Goal: Information Seeking & Learning: Understand process/instructions

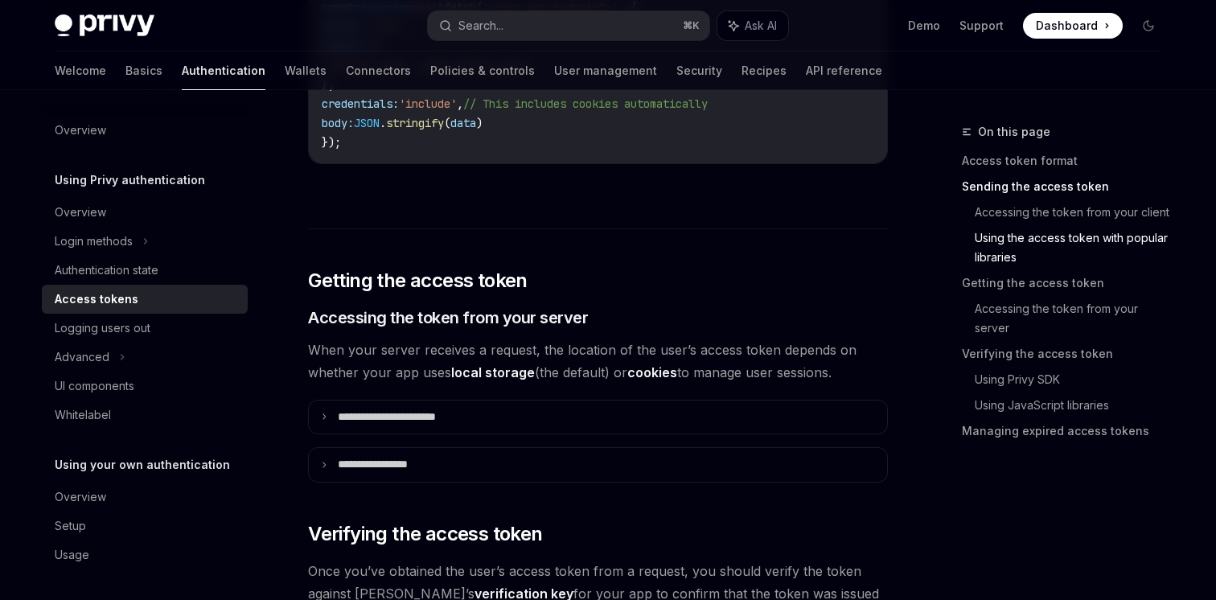
scroll to position [1814, 0]
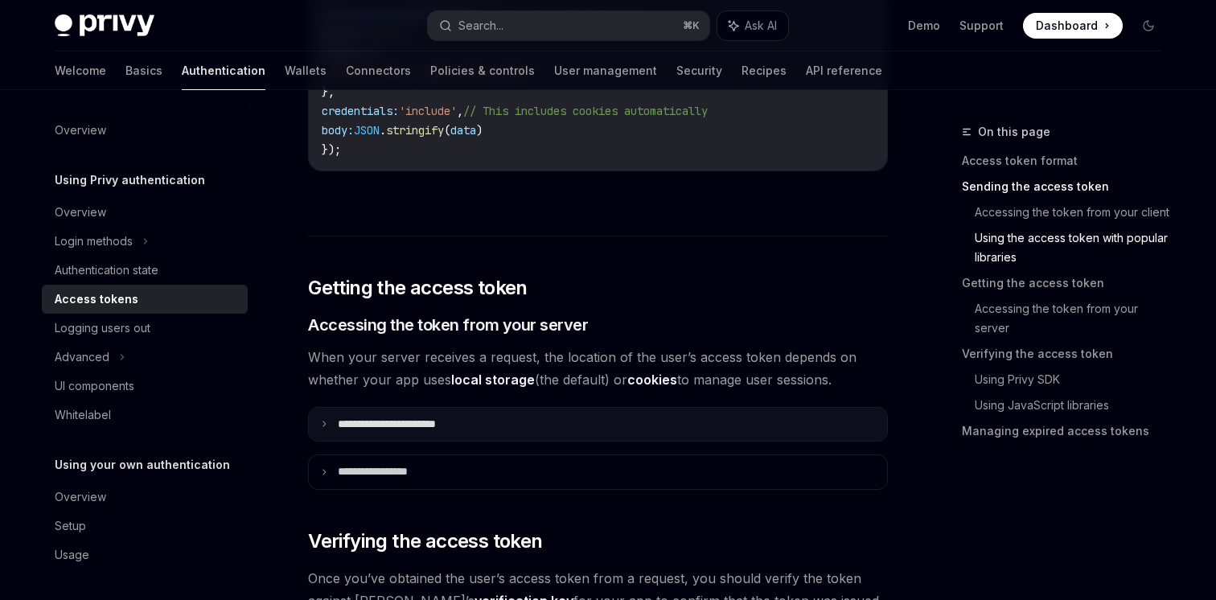
click at [400, 409] on summary "**********" at bounding box center [598, 425] width 578 height 34
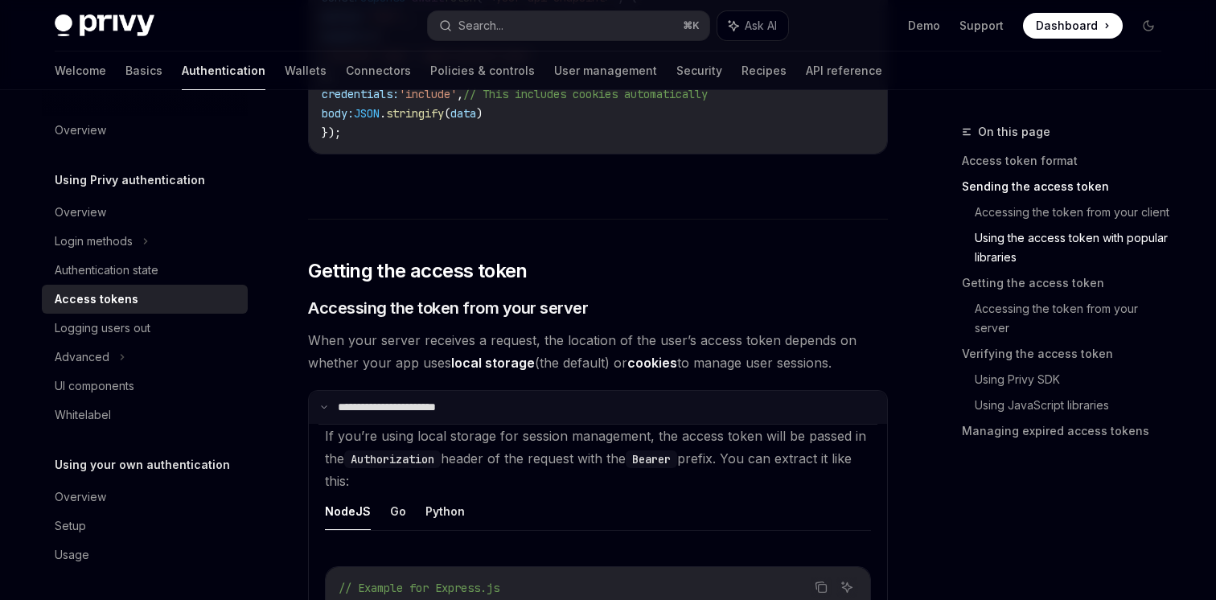
click at [400, 407] on p "**********" at bounding box center [403, 408] width 130 height 14
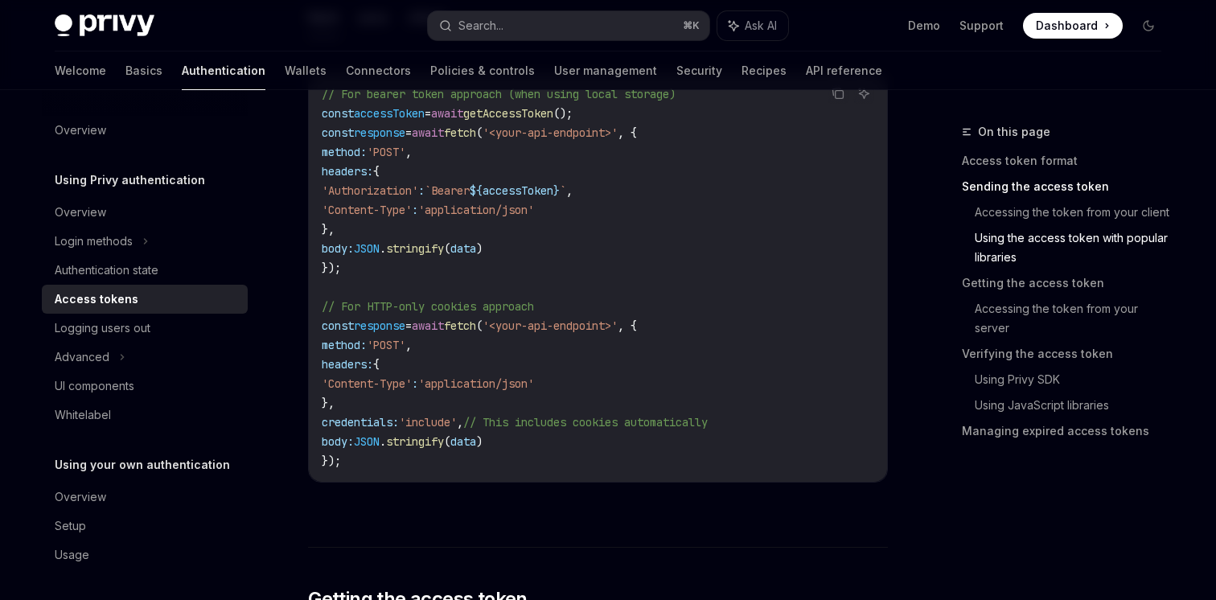
scroll to position [1487, 0]
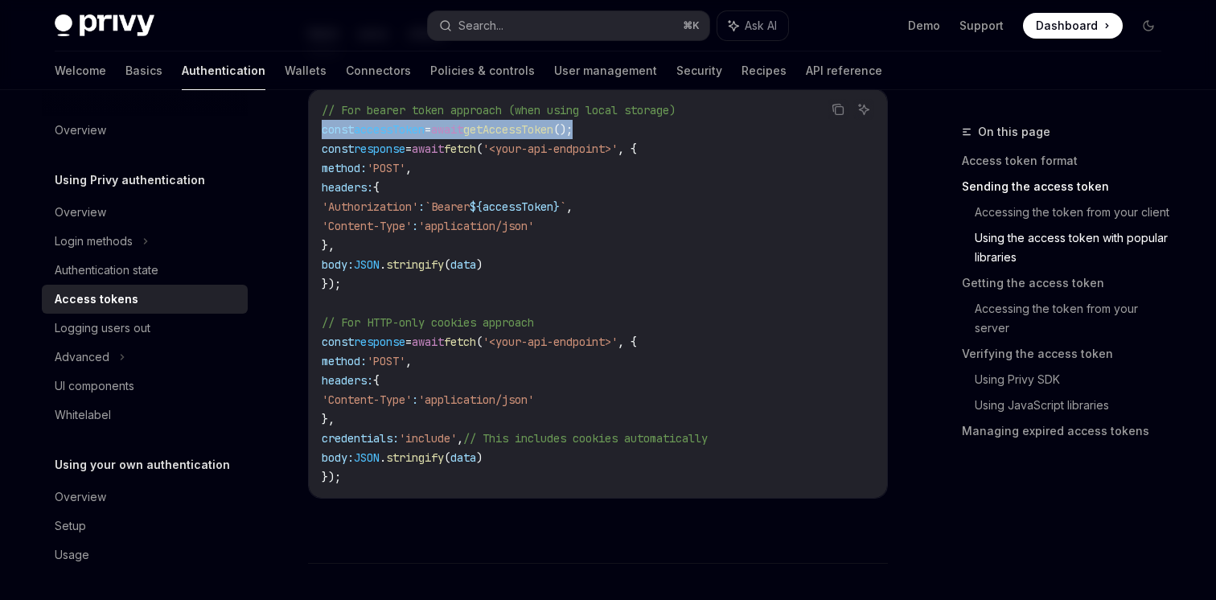
drag, startPoint x: 311, startPoint y: 133, endPoint x: 676, endPoint y: 127, distance: 365.3
click at [676, 127] on div "// For bearer token approach (when using local storage) const accessToken = awa…" at bounding box center [598, 293] width 578 height 409
click at [676, 127] on code "// For bearer token approach (when using local storage) const accessToken = awa…" at bounding box center [598, 294] width 553 height 386
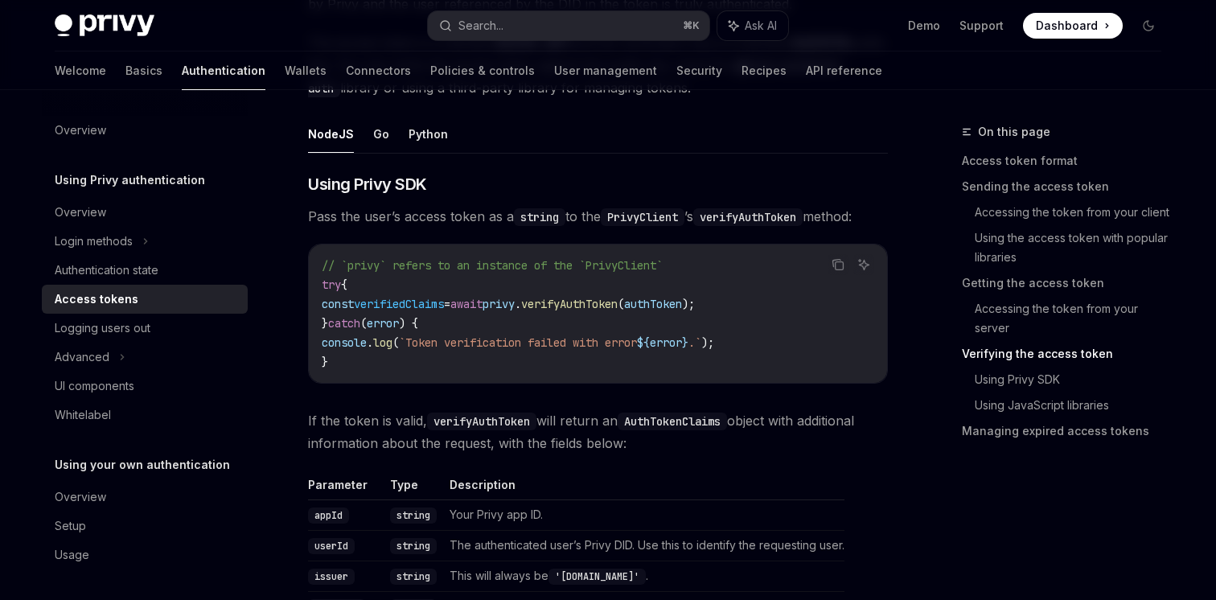
scroll to position [2438, 0]
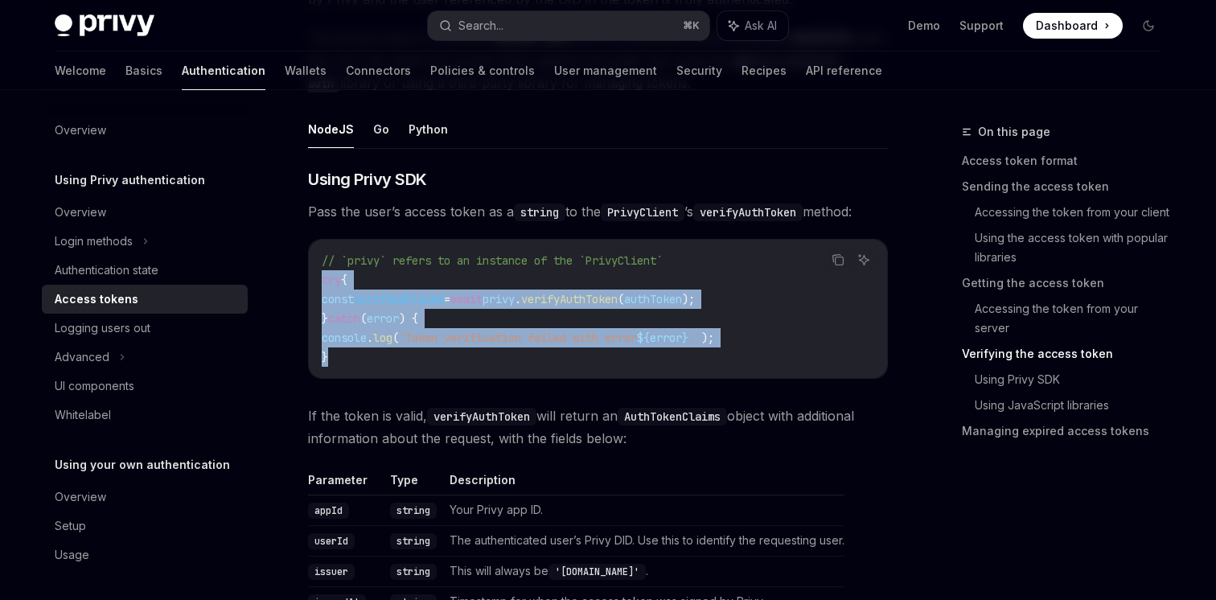
drag, startPoint x: 315, startPoint y: 278, endPoint x: 356, endPoint y: 356, distance: 87.1
click at [356, 356] on div "// `privy` refers to an instance of the `PrivyClient` try { const verifiedClaim…" at bounding box center [598, 309] width 578 height 138
copy code "try { const verifiedClaims = await privy . verifyAuthToken ( authToken ); } cat…"
click at [413, 296] on span "verifiedClaims" at bounding box center [399, 299] width 90 height 14
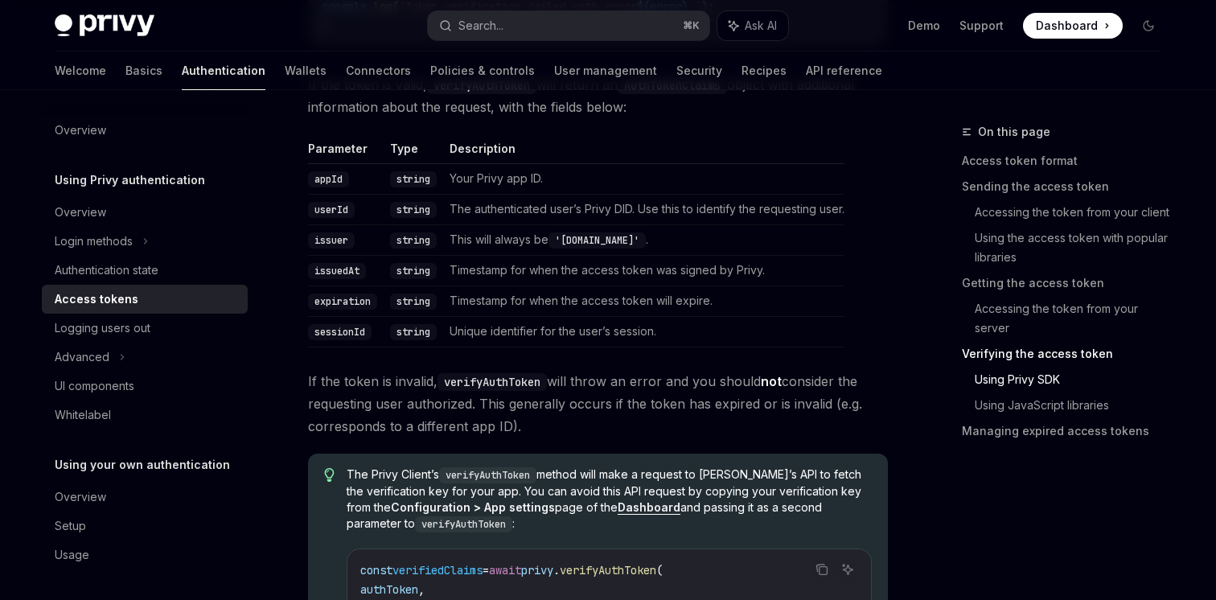
scroll to position [2653, 0]
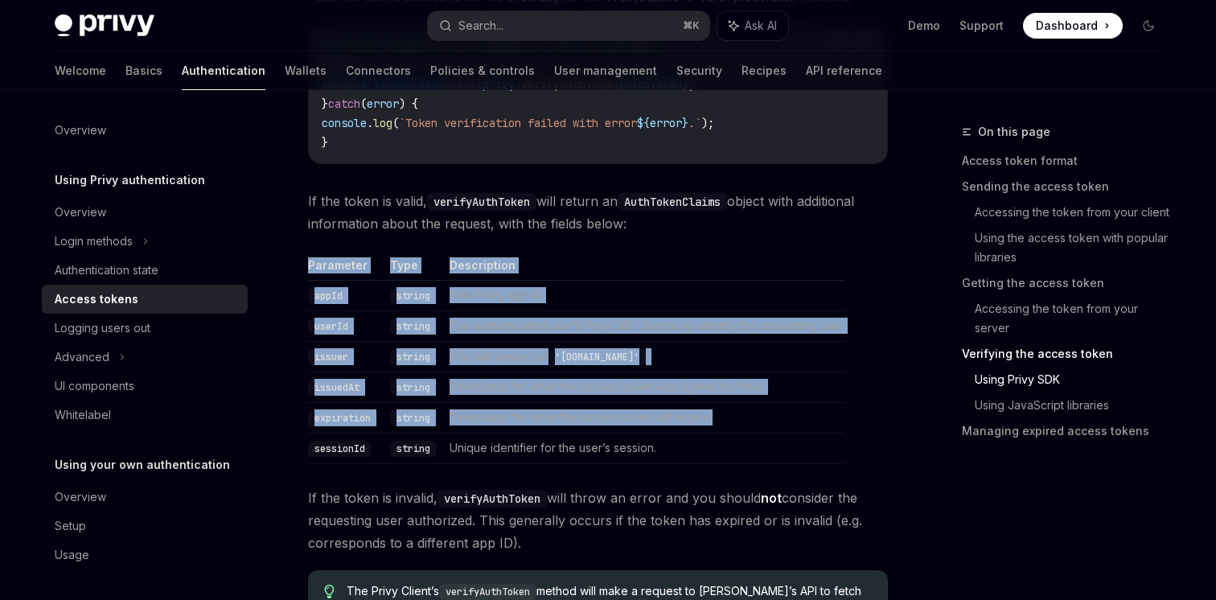
drag, startPoint x: 379, startPoint y: 255, endPoint x: 555, endPoint y: 441, distance: 256.1
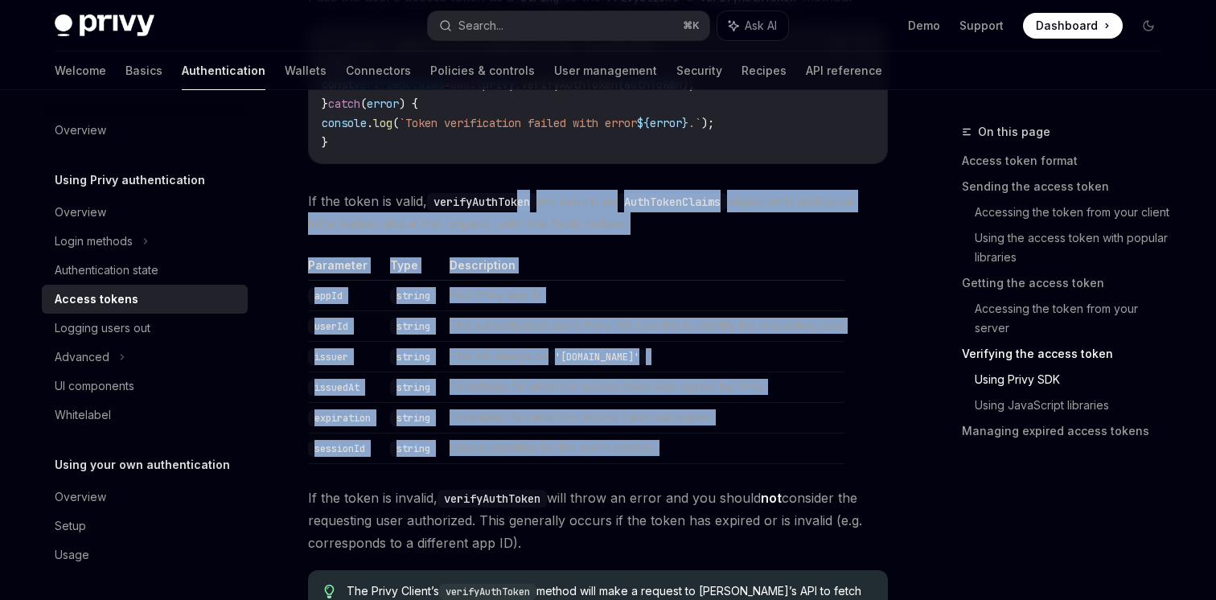
drag, startPoint x: 604, startPoint y: 339, endPoint x: 525, endPoint y: 208, distance: 153.4
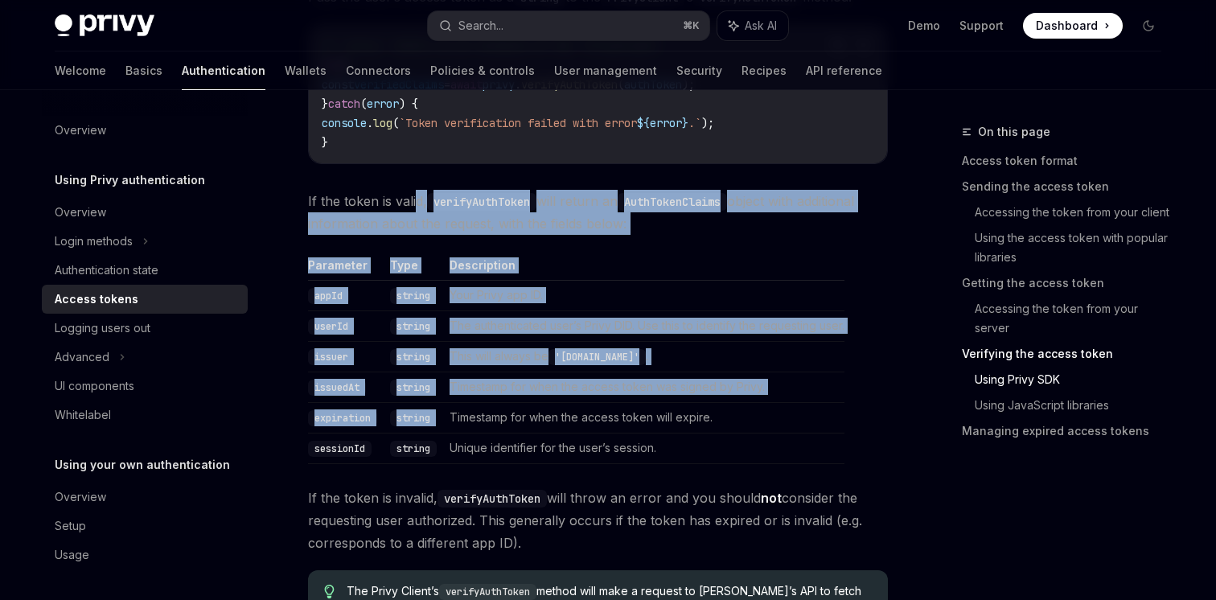
drag, startPoint x: 414, startPoint y: 191, endPoint x: 553, endPoint y: 422, distance: 269.6
click at [553, 422] on td "Timestamp for when the access token will expire." at bounding box center [643, 417] width 401 height 31
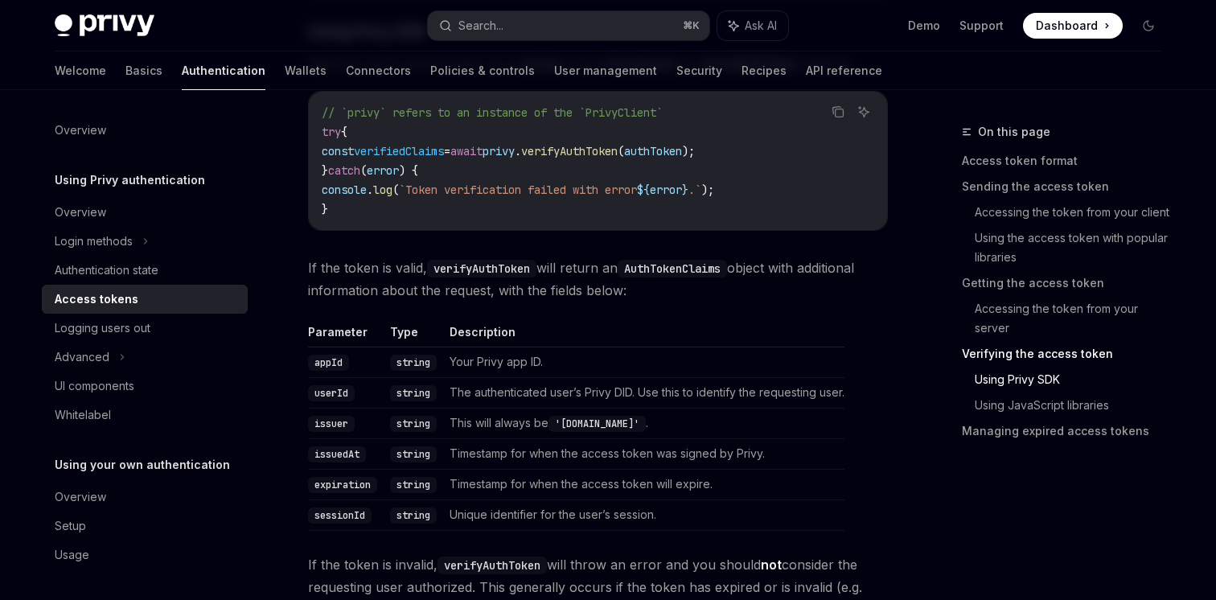
scroll to position [2558, 0]
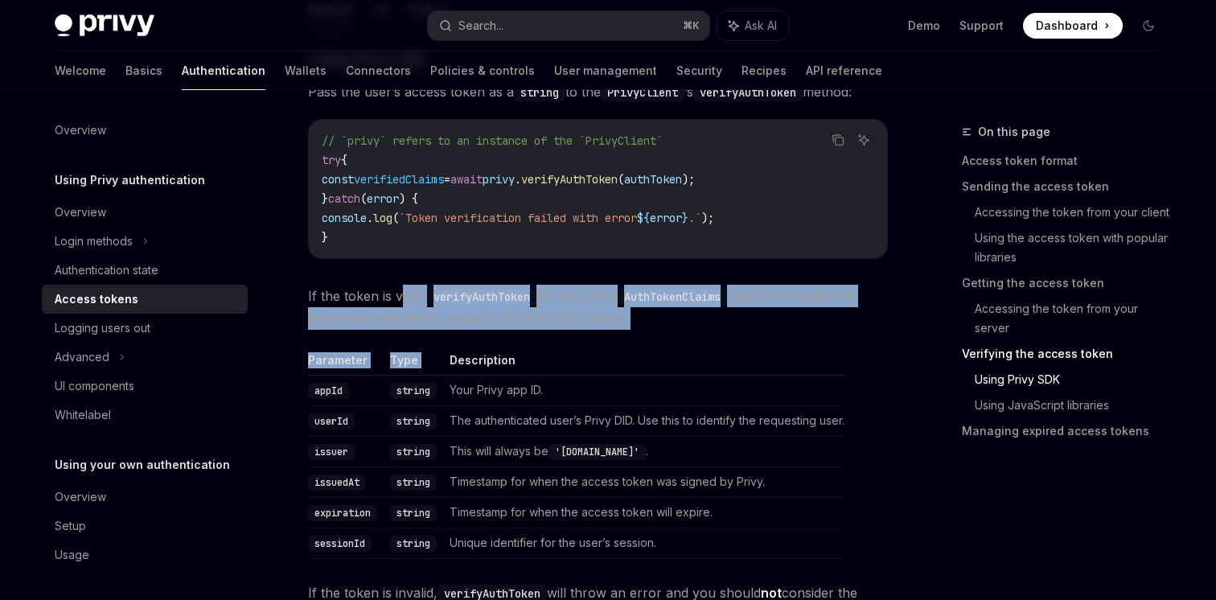
drag, startPoint x: 403, startPoint y: 283, endPoint x: 630, endPoint y: 339, distance: 233.7
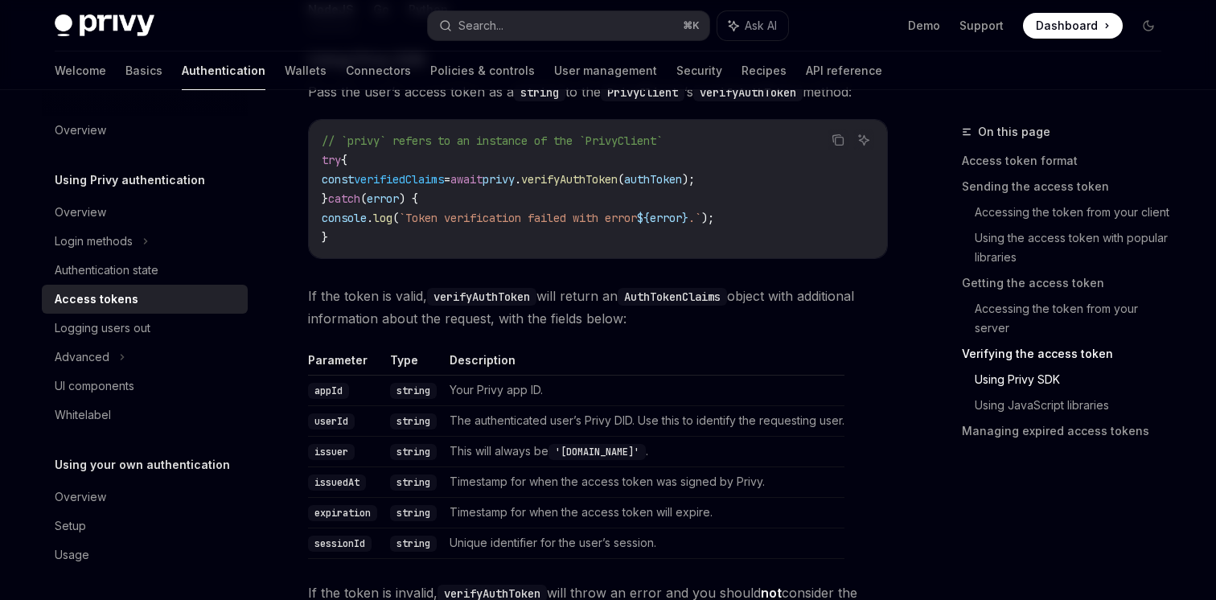
drag, startPoint x: 590, startPoint y: 301, endPoint x: 500, endPoint y: 282, distance: 92.1
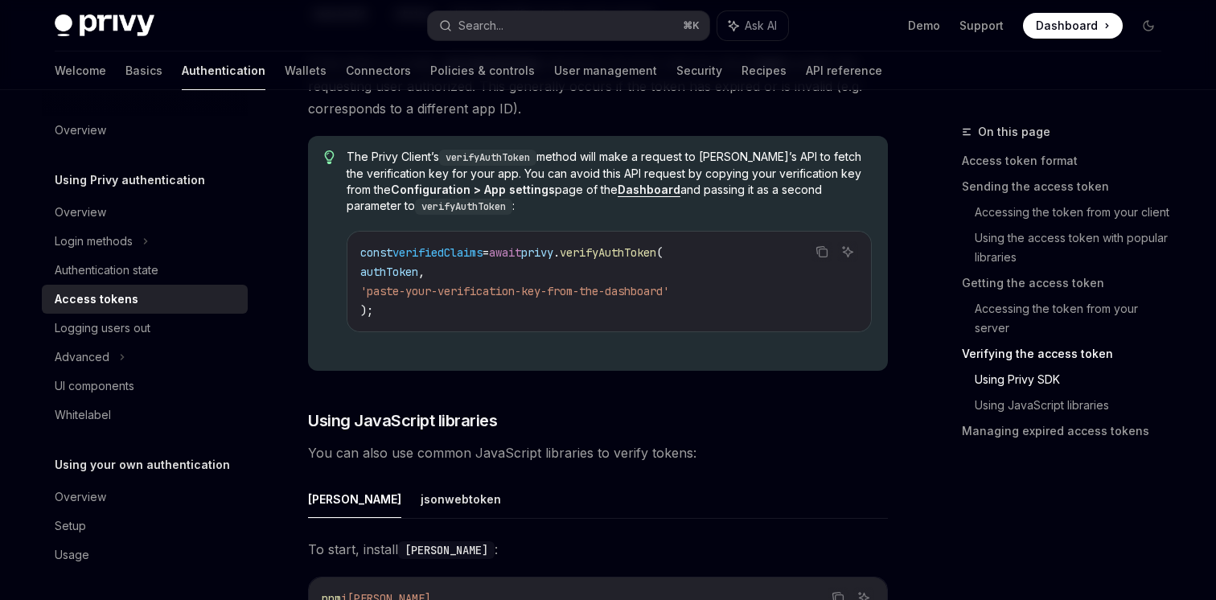
scroll to position [3088, 0]
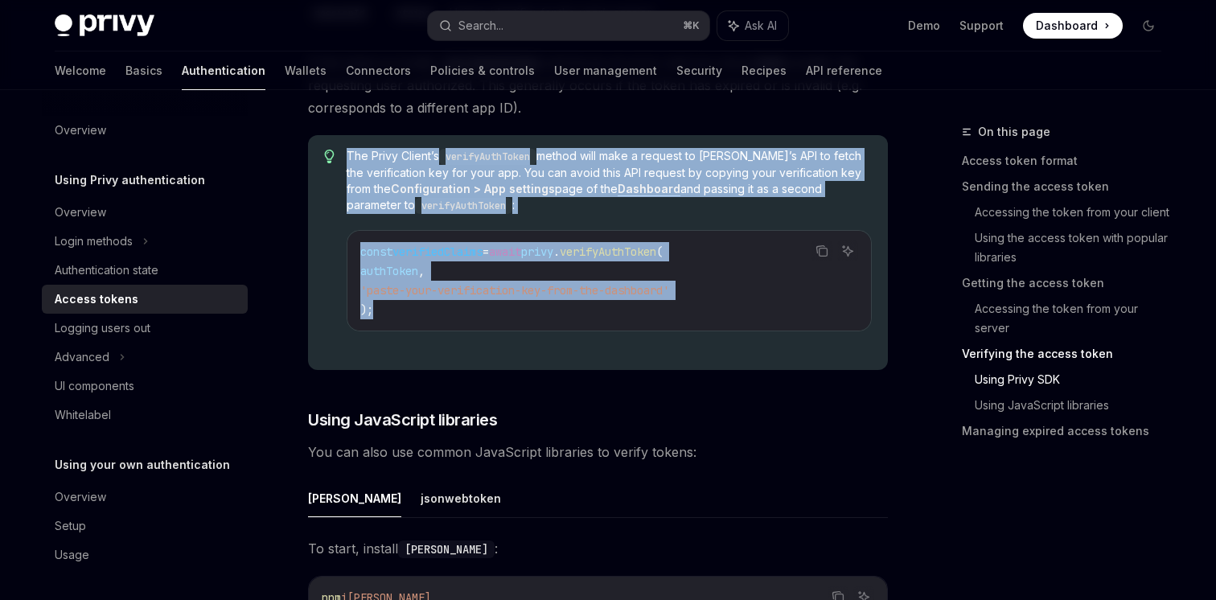
drag, startPoint x: 337, startPoint y: 245, endPoint x: 442, endPoint y: 323, distance: 130.5
click at [442, 323] on div "The Privy Client’s verifyAuthToken method will make a request to [PERSON_NAME]’…" at bounding box center [598, 252] width 580 height 235
click at [442, 323] on div "const verifiedClaims = await privy . verifyAuthToken ( authToken , 'paste-your-…" at bounding box center [610, 281] width 524 height 100
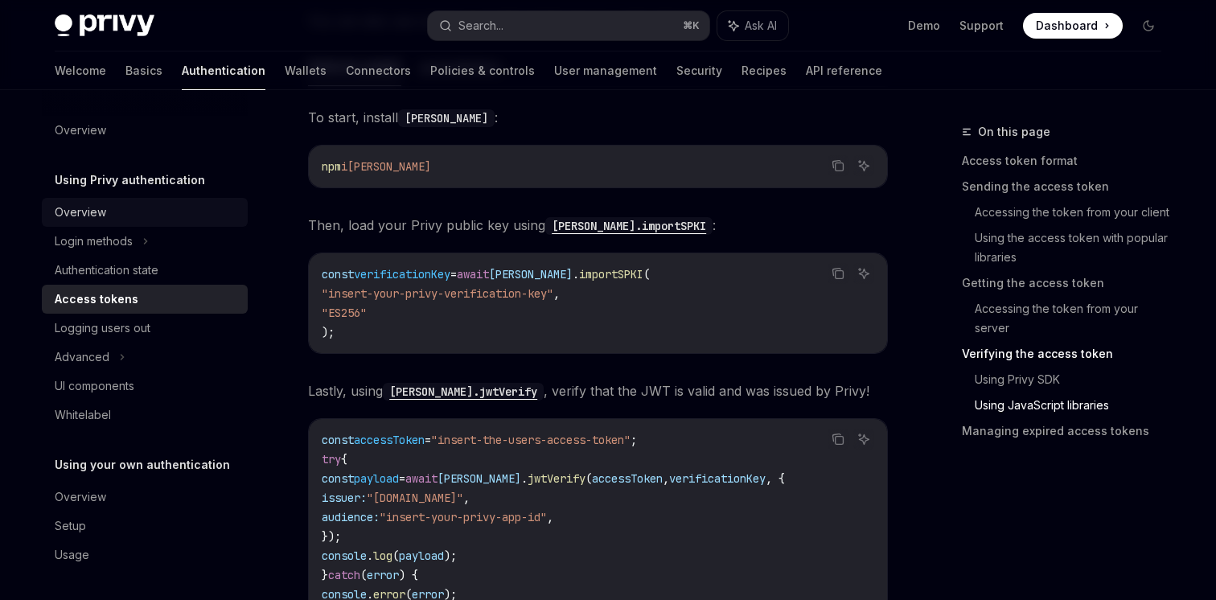
scroll to position [3294, 0]
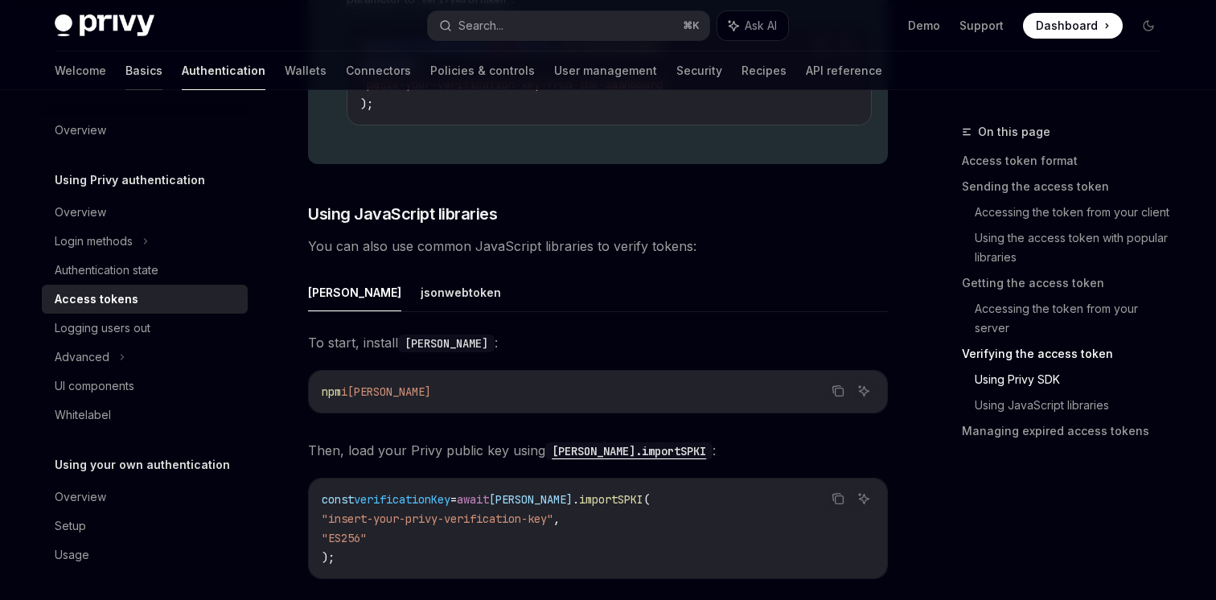
click at [125, 72] on link "Basics" at bounding box center [143, 70] width 37 height 39
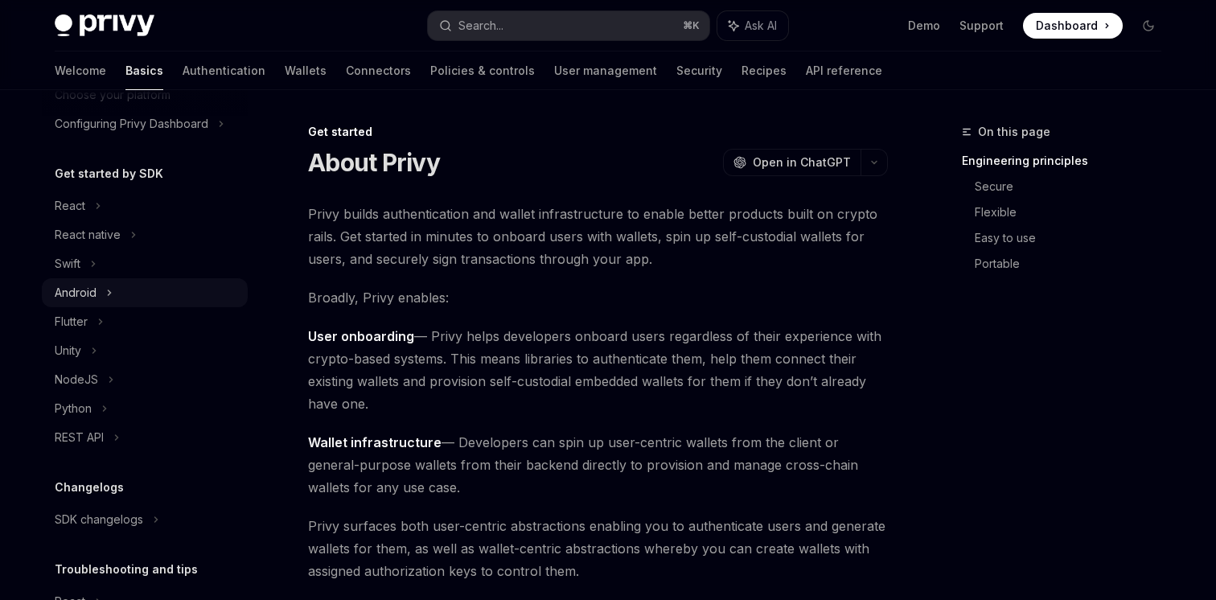
scroll to position [138, 0]
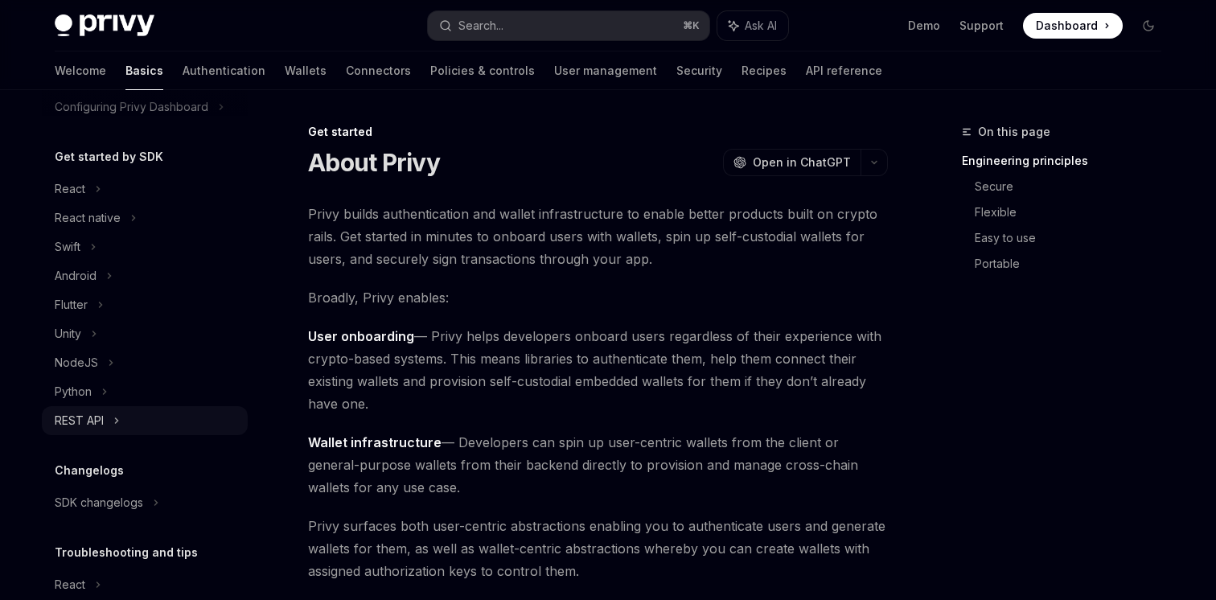
click at [85, 421] on div "REST API" at bounding box center [79, 420] width 49 height 19
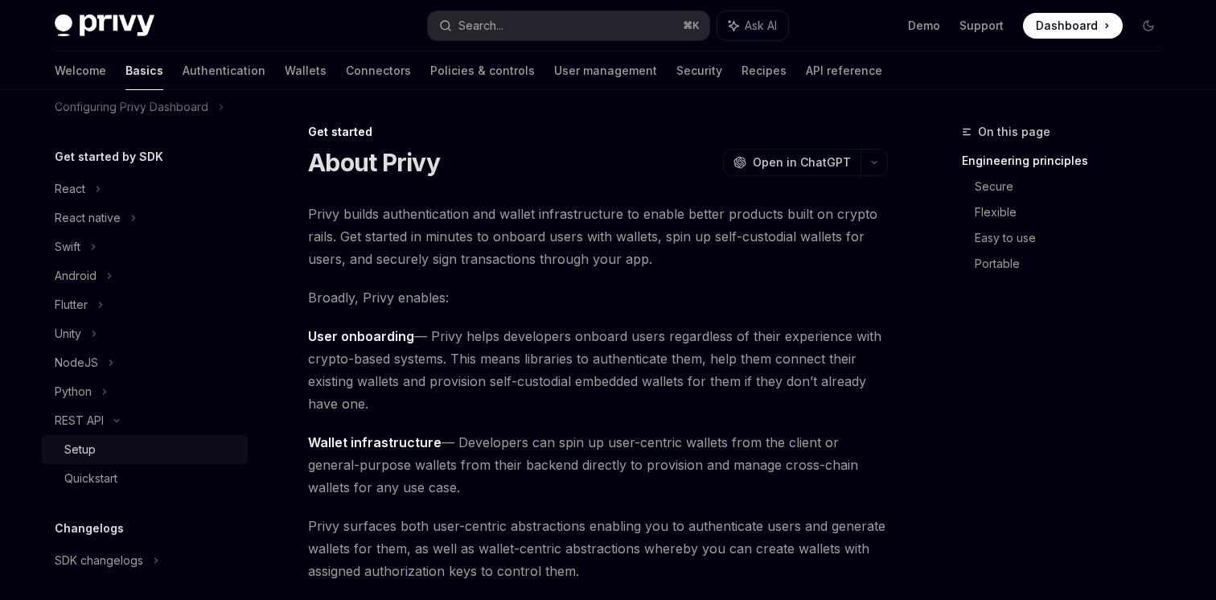
click at [84, 452] on div "Setup" at bounding box center [79, 449] width 31 height 19
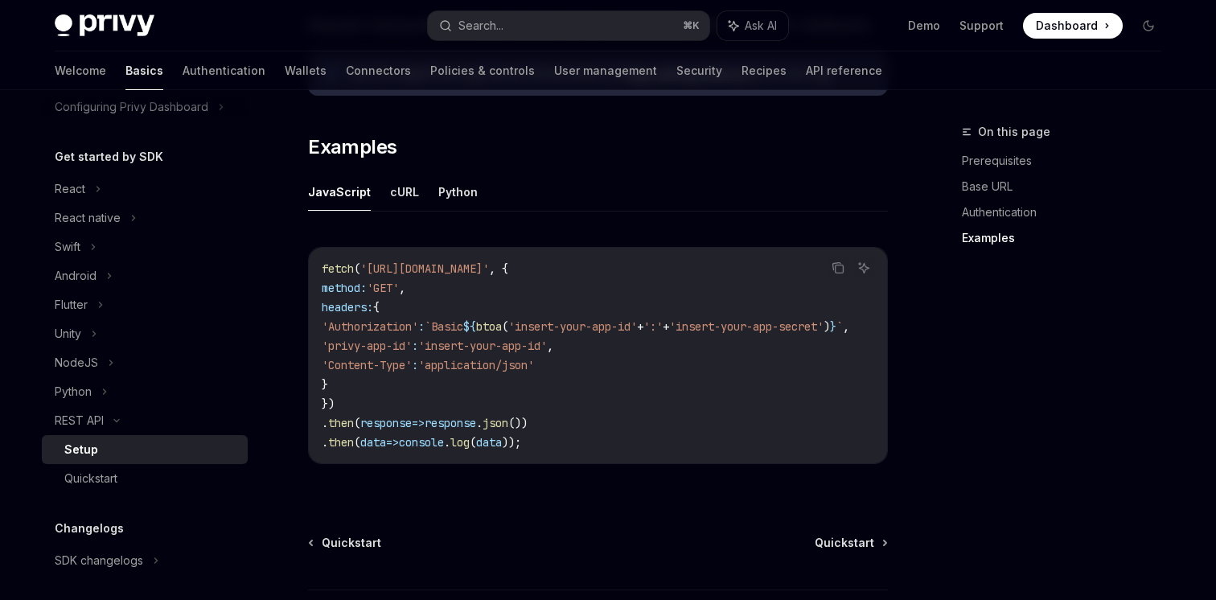
scroll to position [931, 0]
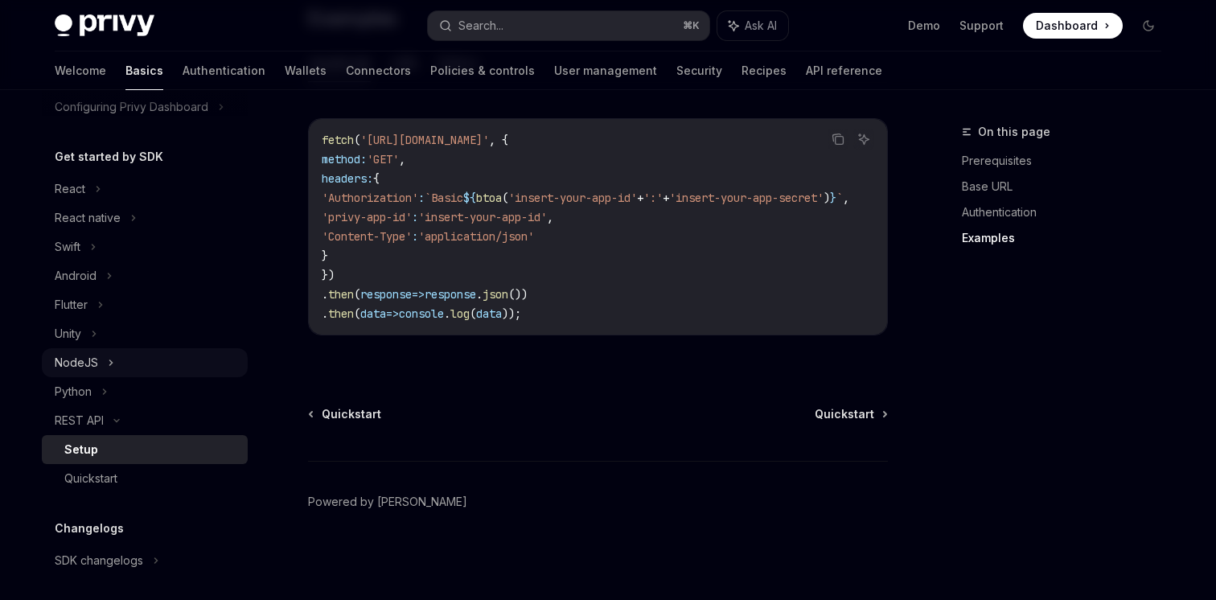
click at [78, 363] on div "NodeJS" at bounding box center [76, 362] width 43 height 19
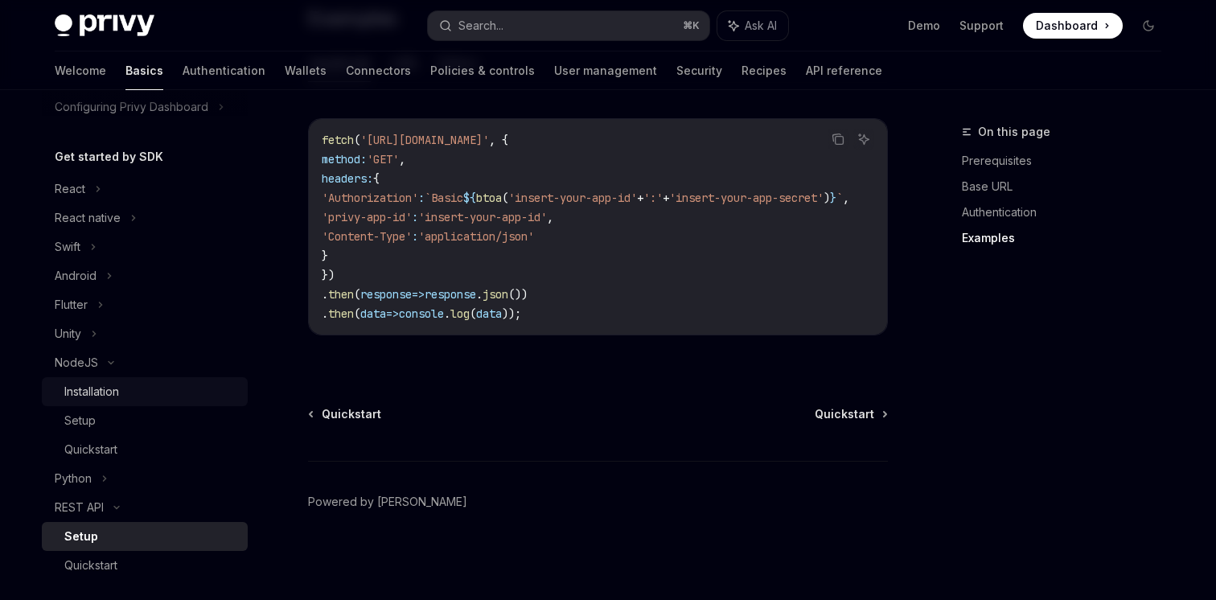
click at [79, 405] on link "Installation" at bounding box center [145, 391] width 206 height 29
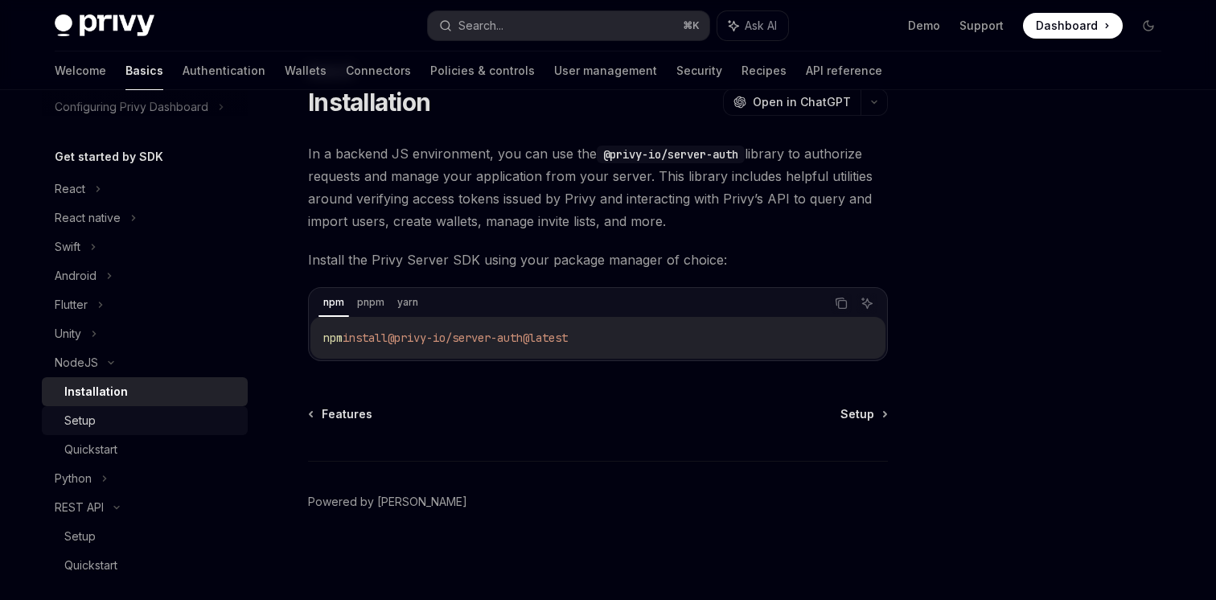
click at [82, 418] on div "Setup" at bounding box center [79, 420] width 31 height 19
click at [133, 422] on div "Setup" at bounding box center [151, 420] width 174 height 19
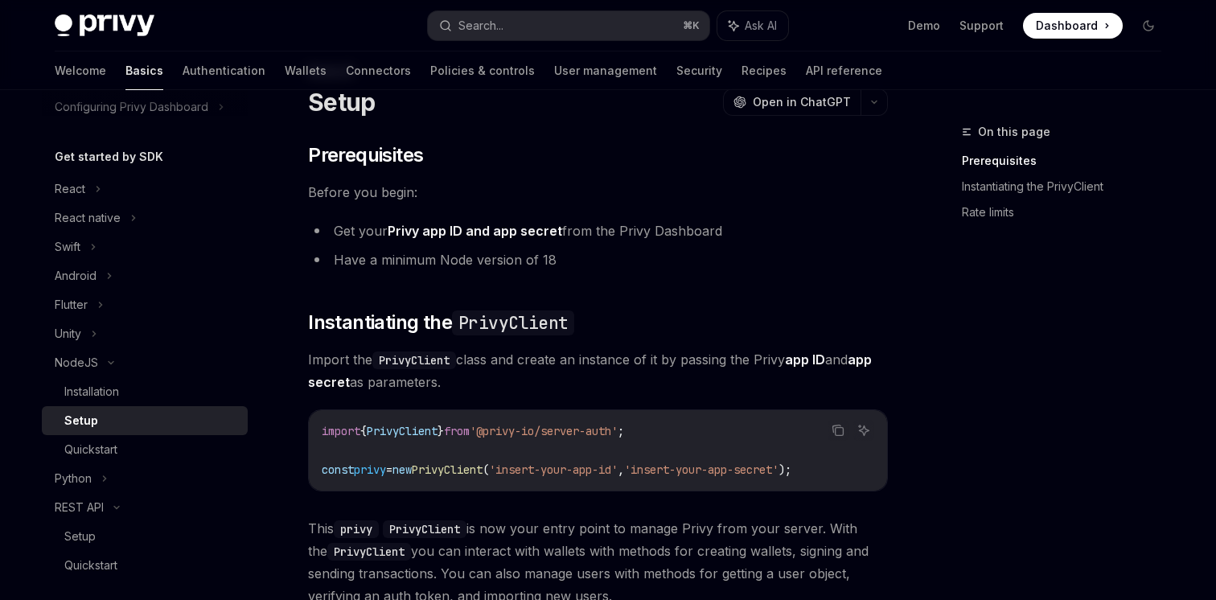
click at [72, 422] on div "Setup" at bounding box center [81, 420] width 34 height 19
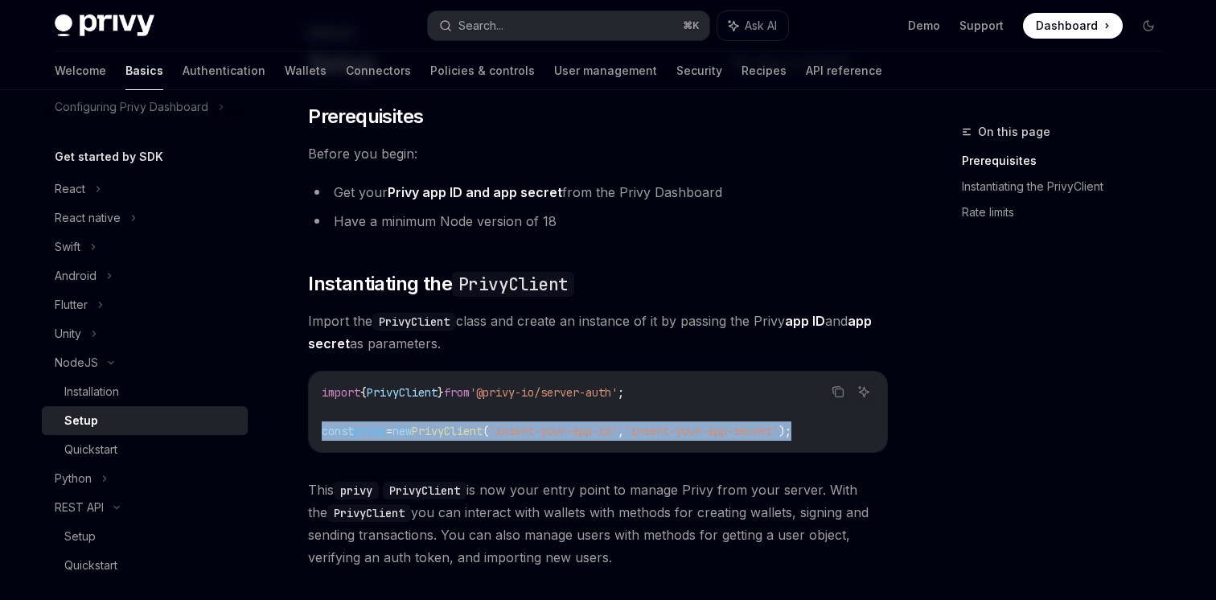
drag, startPoint x: 308, startPoint y: 438, endPoint x: 889, endPoint y: 431, distance: 580.9
click at [889, 431] on div "NodeJS Setup OpenAI Open in ChatGPT OpenAI Open in ChatGPT ​ Prerequisites Befo…" at bounding box center [447, 505] width 888 height 965
click at [632, 408] on code "import { PrivyClient } from '@privy-io/server-auth' ; const privy = new PrivyCl…" at bounding box center [598, 412] width 553 height 58
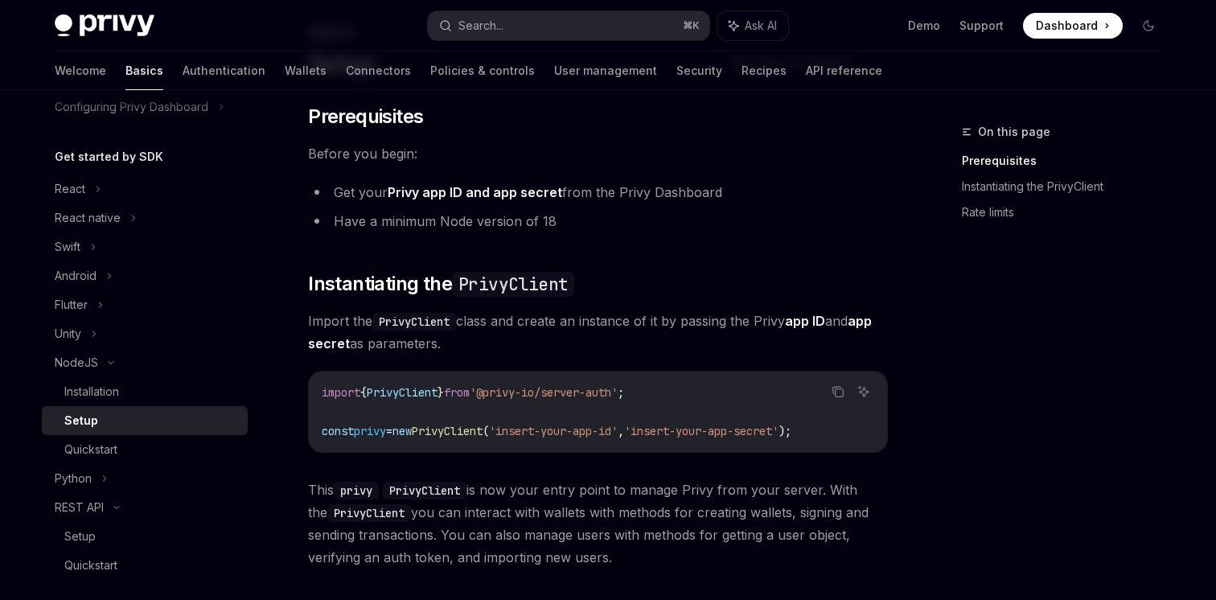
click at [669, 389] on code "import { PrivyClient } from '@privy-io/server-auth' ; const privy = new PrivyCl…" at bounding box center [598, 412] width 553 height 58
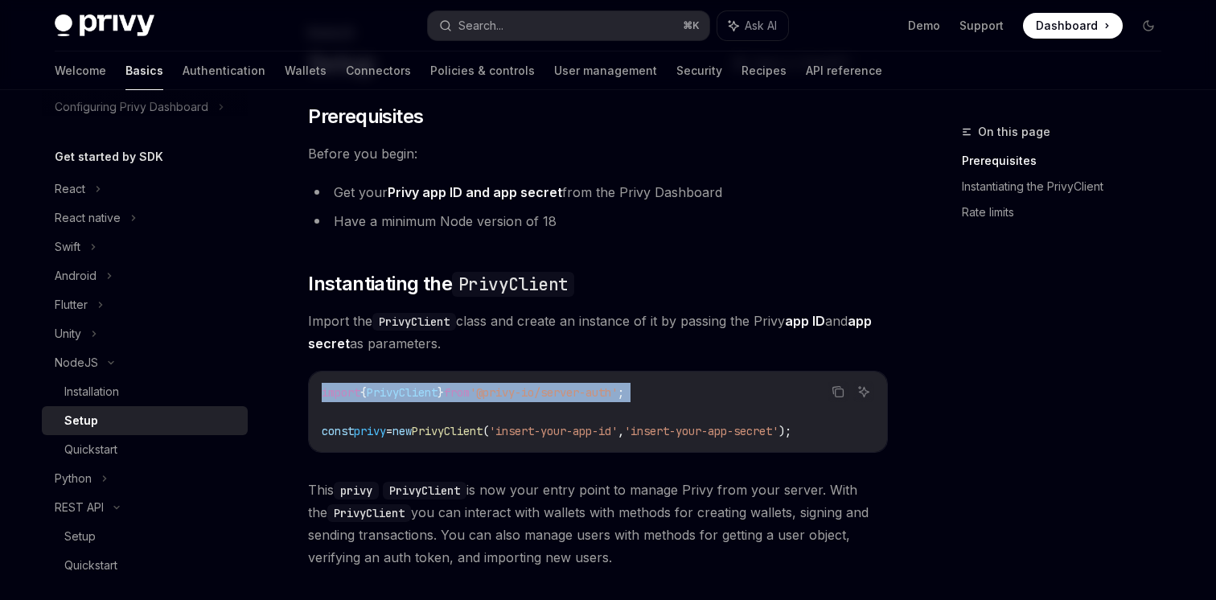
click at [669, 389] on code "import { PrivyClient } from '@privy-io/server-auth' ; const privy = new PrivyCl…" at bounding box center [598, 412] width 553 height 58
copy code "import { PrivyClient } from '@privy-io/server-auth' ;"
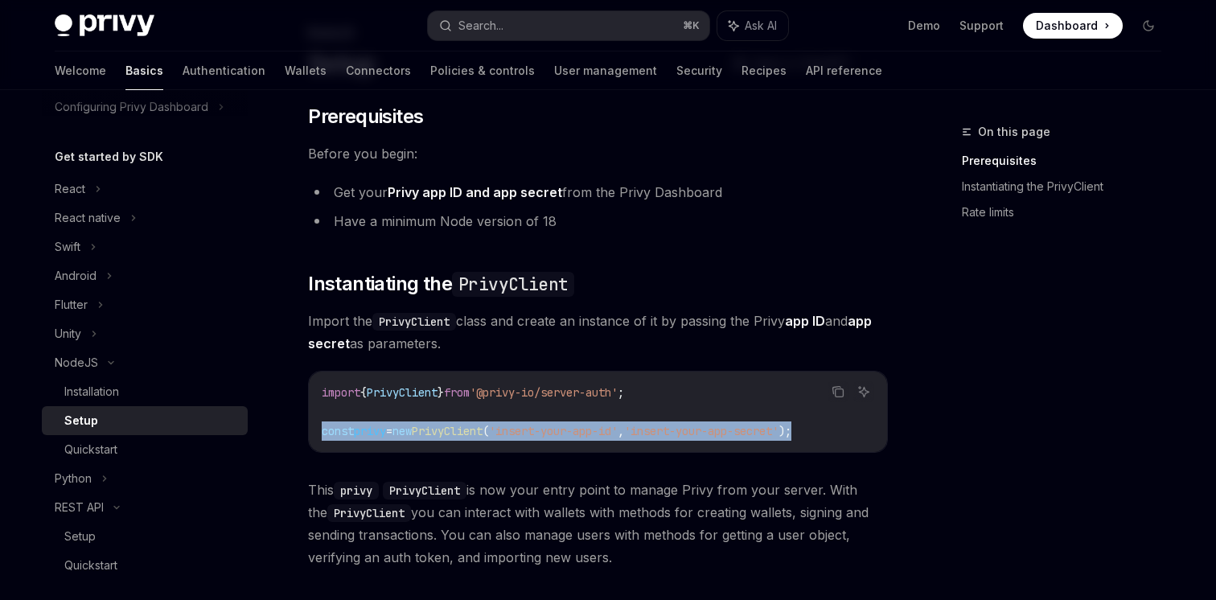
drag, startPoint x: 315, startPoint y: 432, endPoint x: 870, endPoint y: 434, distance: 555.9
click at [870, 434] on div "import { PrivyClient } from '@privy-io/server-auth' ; const privy = new PrivyCl…" at bounding box center [598, 412] width 578 height 80
copy span "const privy = new PrivyClient ( 'insert-your-app-id' , 'insert-your-app-secret'…"
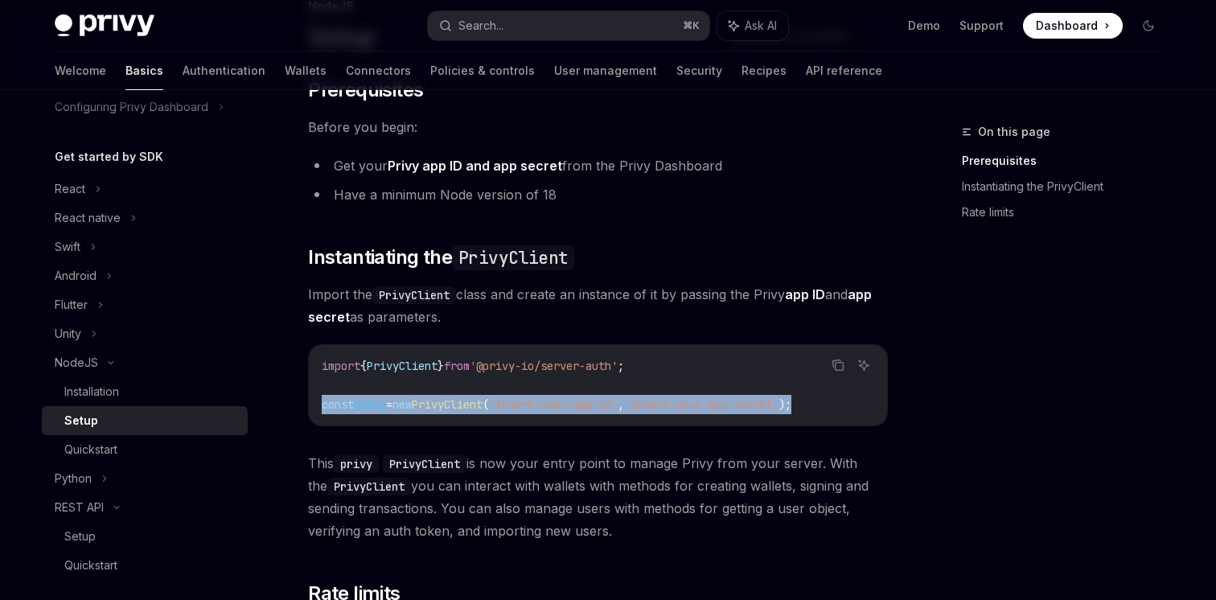
scroll to position [177, 0]
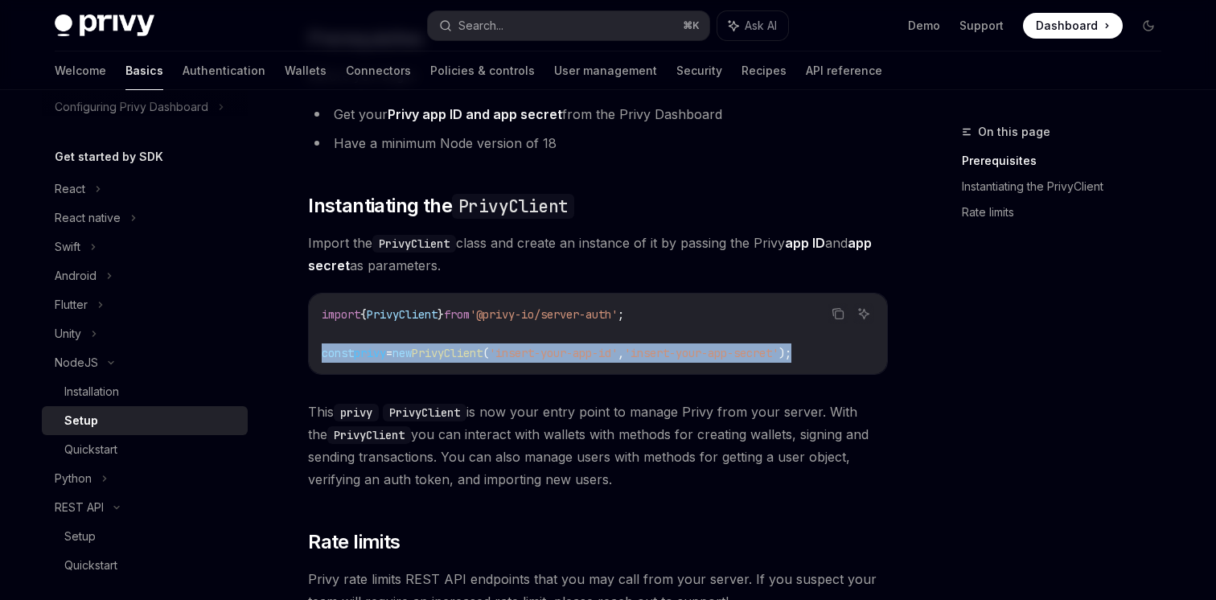
click at [577, 277] on div "​ Prerequisites Before you begin: Get your Privy app ID and app secret from the…" at bounding box center [598, 348] width 580 height 645
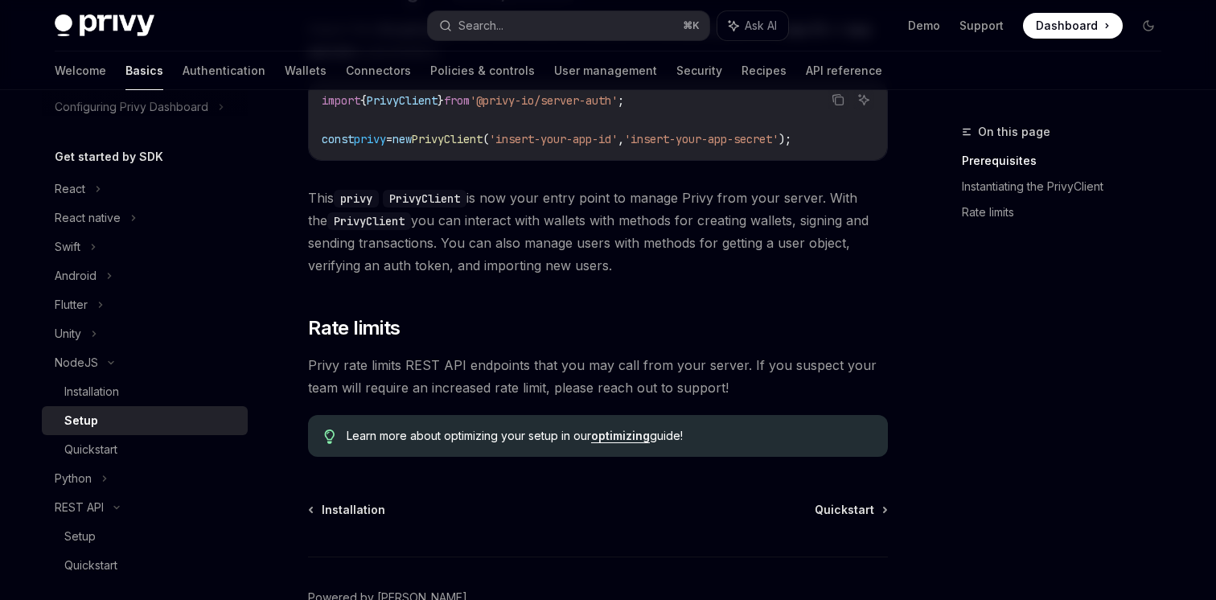
scroll to position [487, 0]
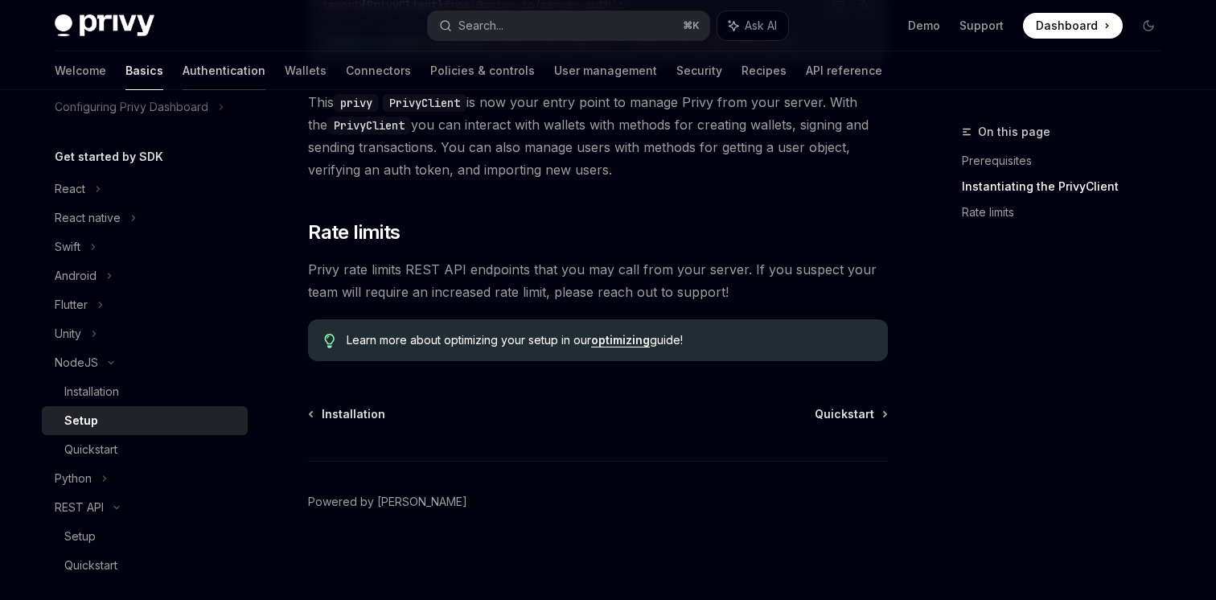
click at [185, 67] on link "Authentication" at bounding box center [224, 70] width 83 height 39
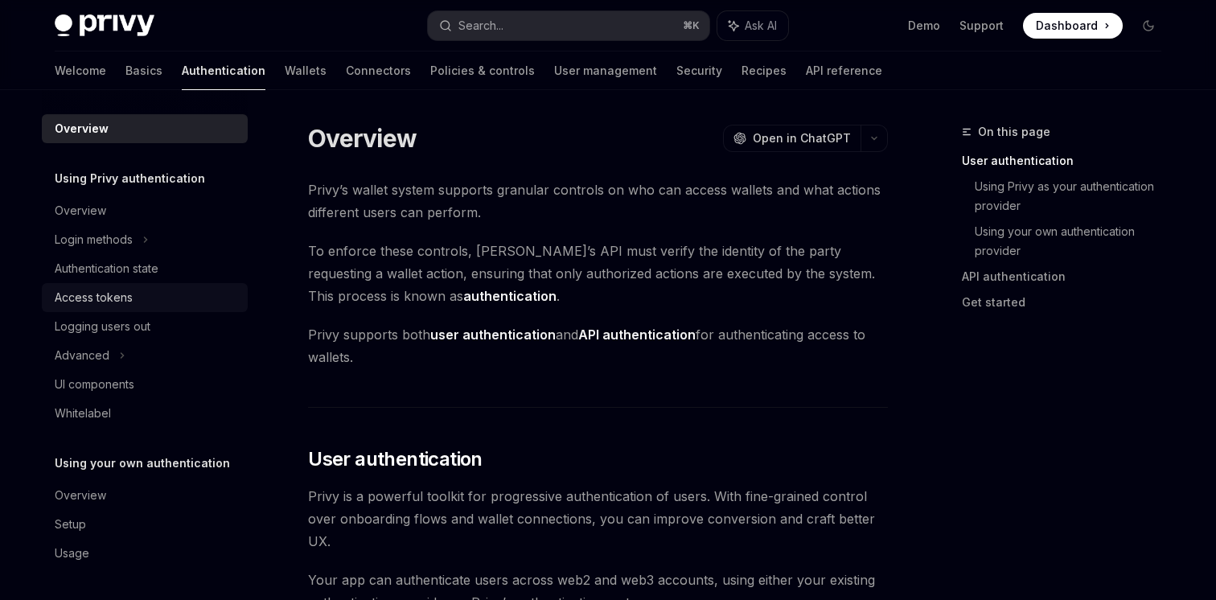
click at [101, 300] on div "Access tokens" at bounding box center [94, 297] width 78 height 19
type textarea "*"
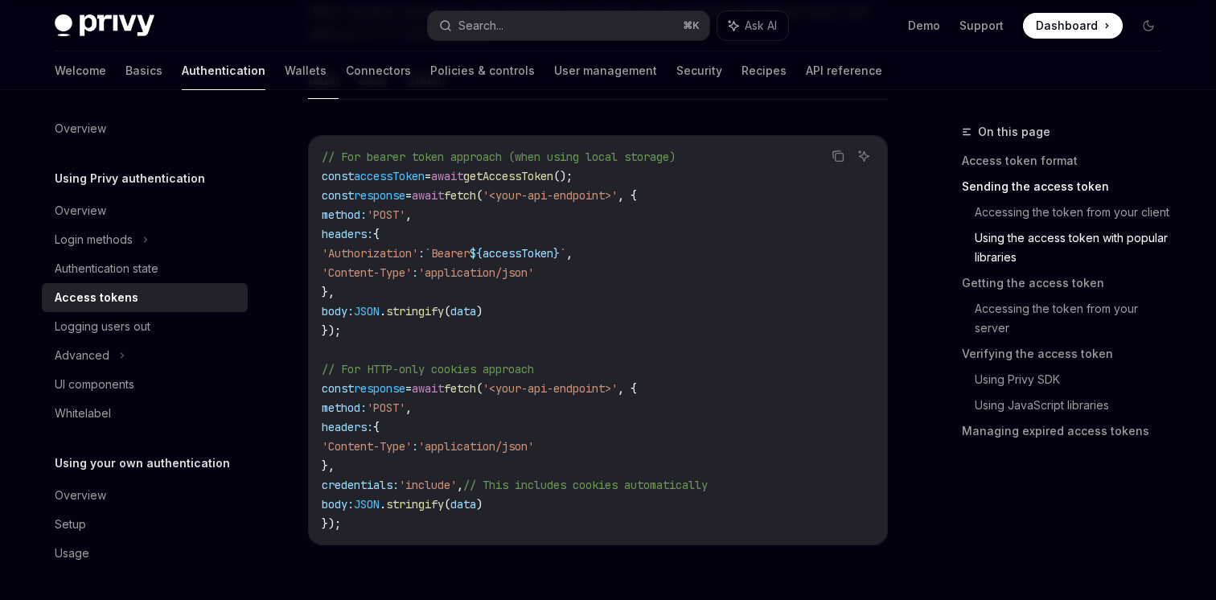
scroll to position [1446, 0]
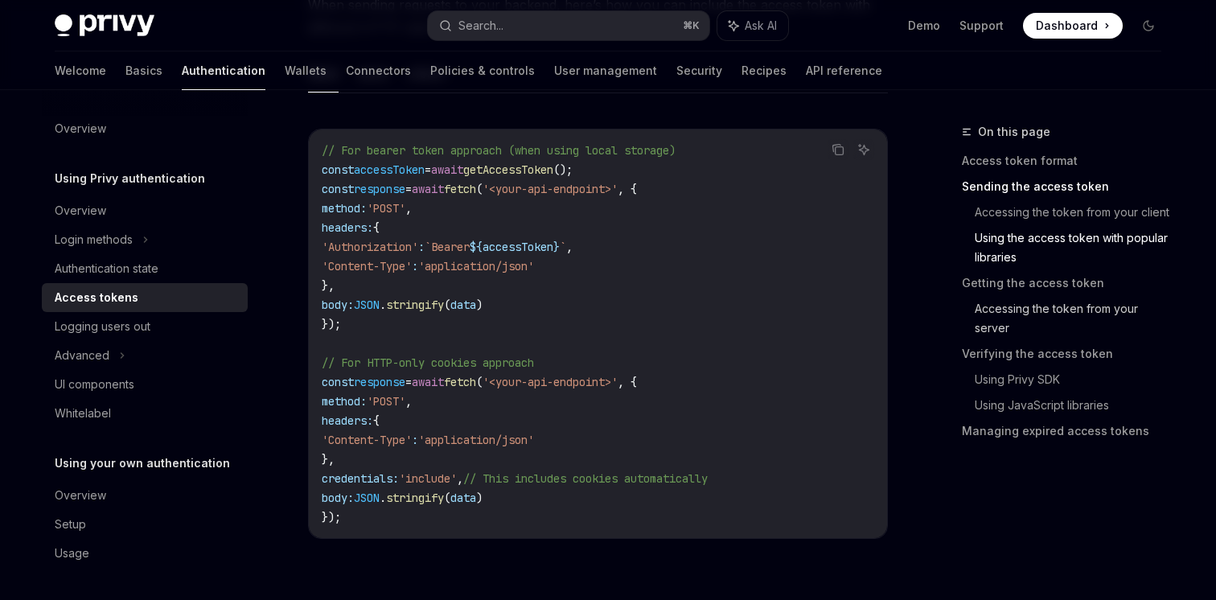
click at [983, 308] on link "Accessing the token from your server" at bounding box center [1075, 318] width 200 height 45
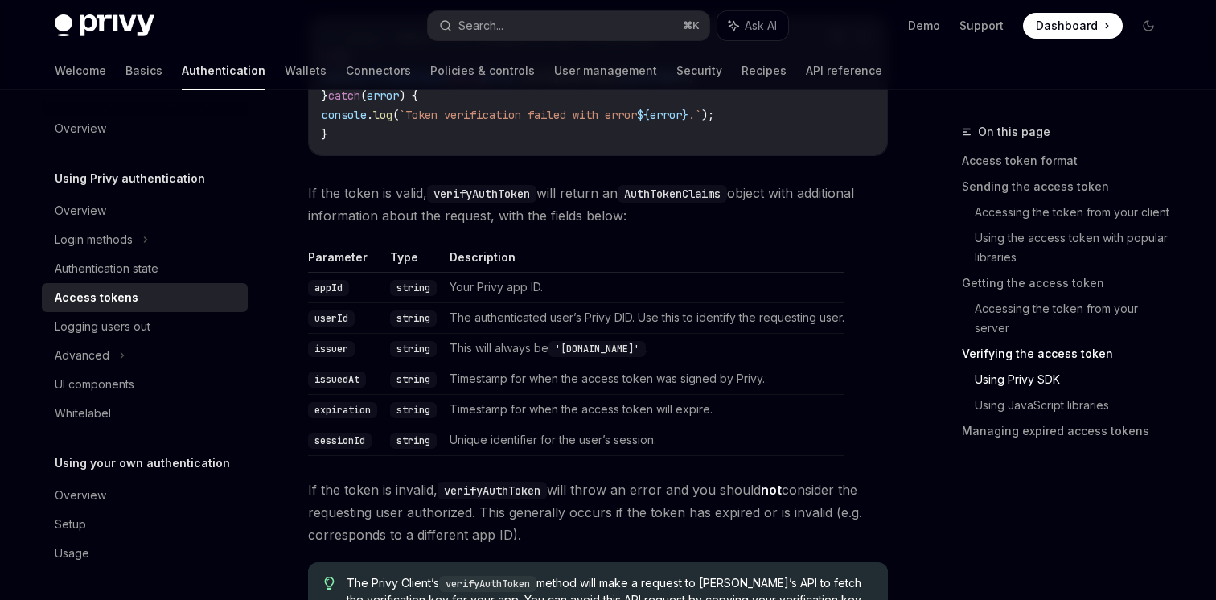
scroll to position [2670, 0]
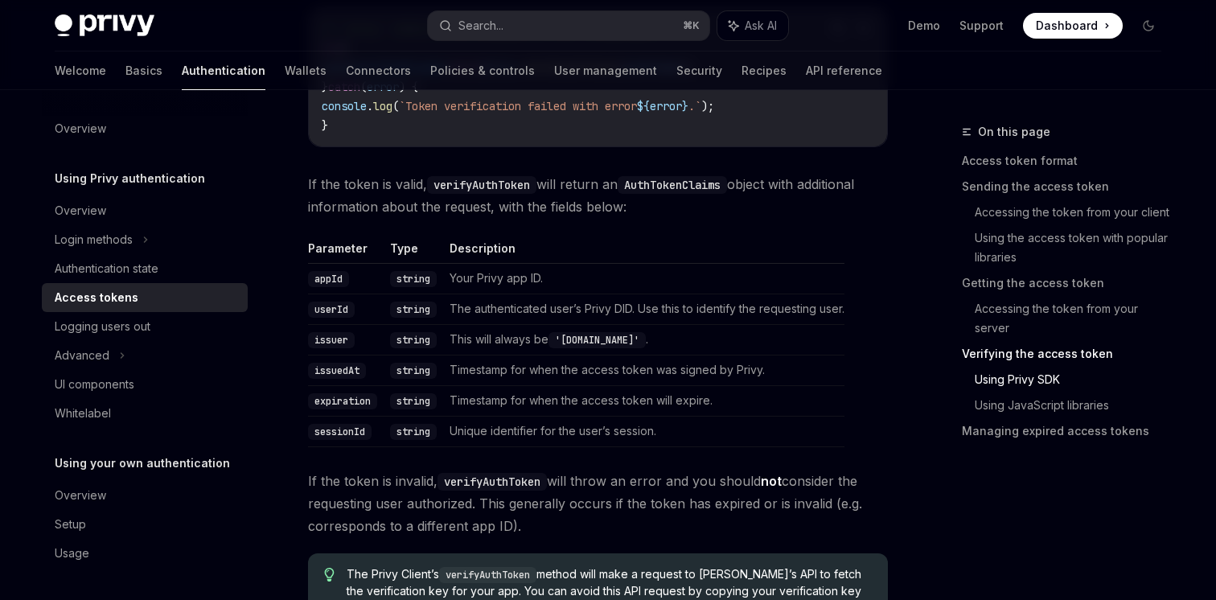
drag, startPoint x: 326, startPoint y: 184, endPoint x: 657, endPoint y: 205, distance: 332.1
click at [652, 205] on span "If the token is valid, verifyAuthToken will return an AuthTokenClaims object wi…" at bounding box center [598, 195] width 580 height 45
click at [657, 205] on span "If the token is valid, verifyAuthToken will return an AuthTokenClaims object wi…" at bounding box center [598, 195] width 580 height 45
drag, startPoint x: 701, startPoint y: 205, endPoint x: 543, endPoint y: 154, distance: 165.6
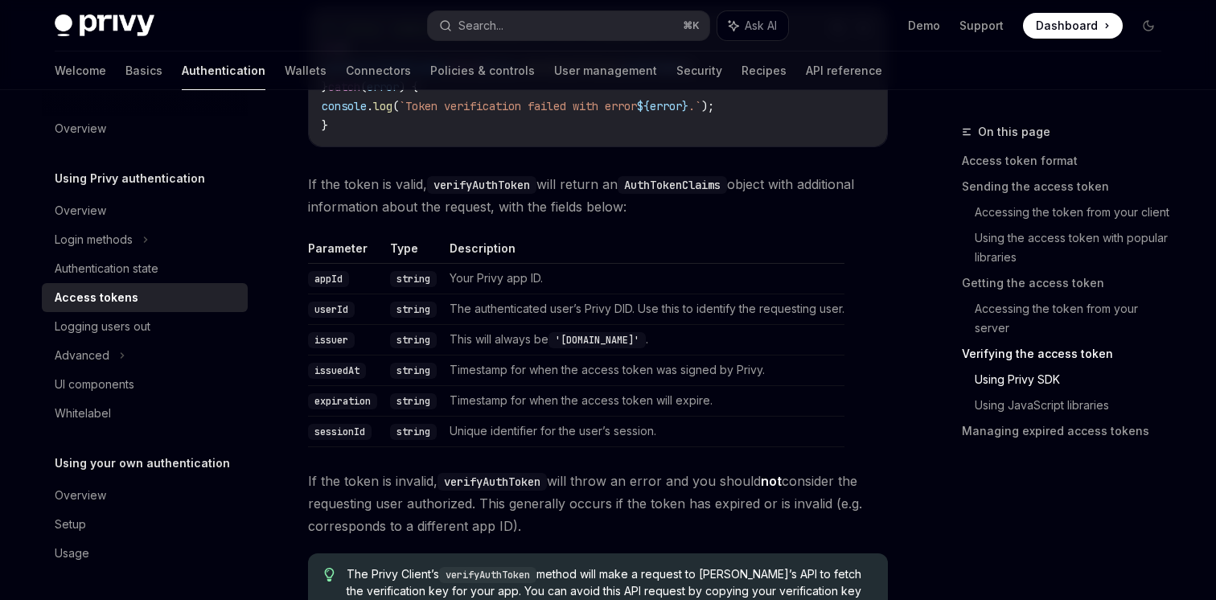
drag, startPoint x: 532, startPoint y: 173, endPoint x: 678, endPoint y: 195, distance: 148.1
click at [678, 195] on span "If the token is valid, verifyAuthToken will return an AuthTokenClaims object wi…" at bounding box center [598, 195] width 580 height 45
drag, startPoint x: 689, startPoint y: 198, endPoint x: 390, endPoint y: 191, distance: 298.5
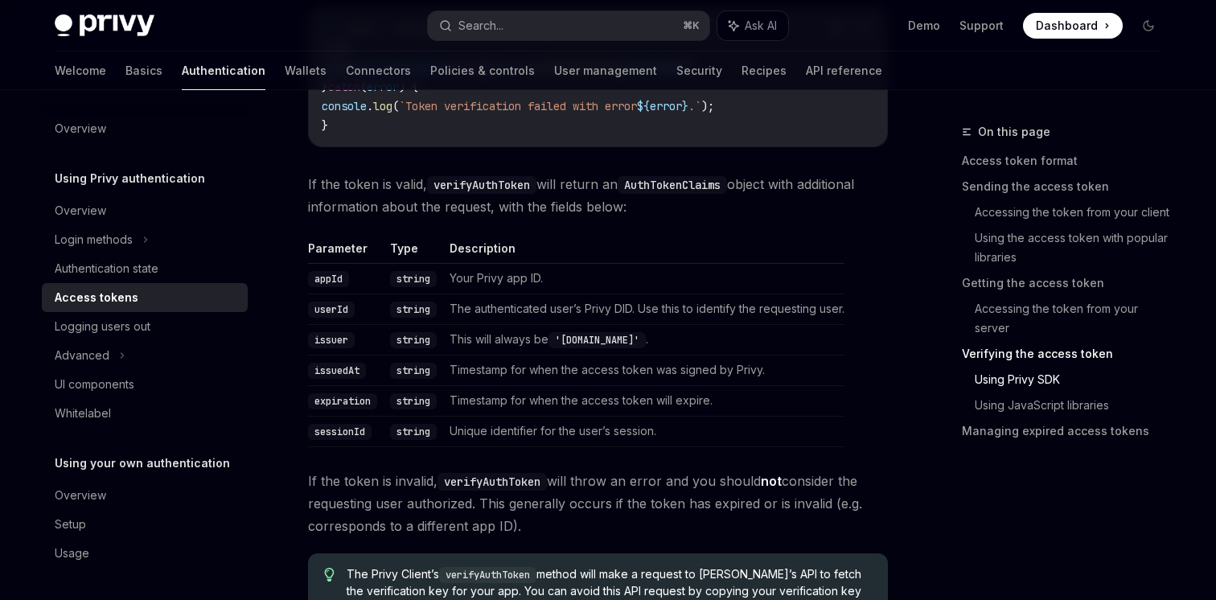
click at [395, 191] on span "If the token is valid, verifyAuthToken will return an AuthTokenClaims object wi…" at bounding box center [598, 195] width 580 height 45
click at [390, 191] on span "If the token is valid, verifyAuthToken will return an AuthTokenClaims object wi…" at bounding box center [598, 195] width 580 height 45
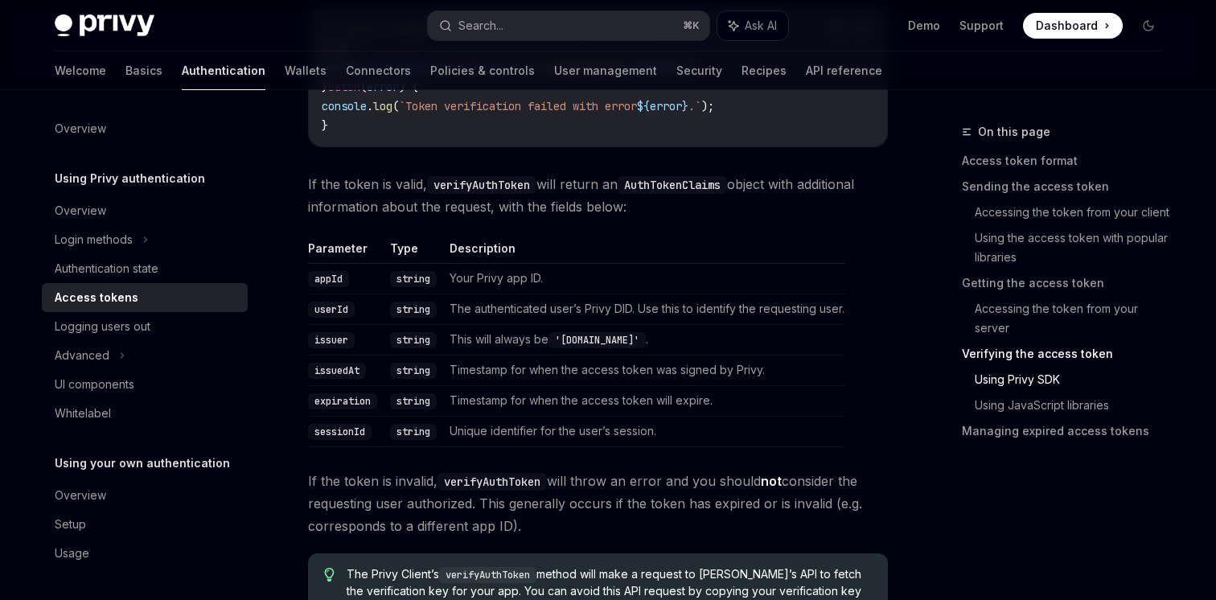
click at [488, 188] on code "verifyAuthToken" at bounding box center [481, 185] width 109 height 18
click at [576, 186] on span "If the token is valid, verifyAuthToken will return an AuthTokenClaims object wi…" at bounding box center [598, 195] width 580 height 45
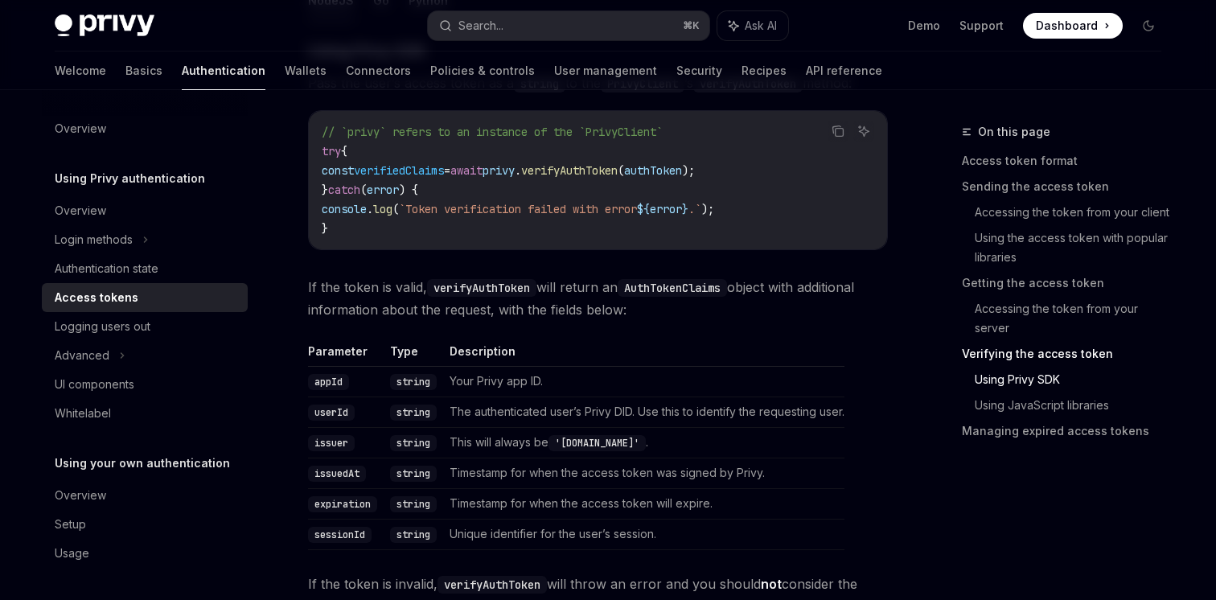
scroll to position [2533, 0]
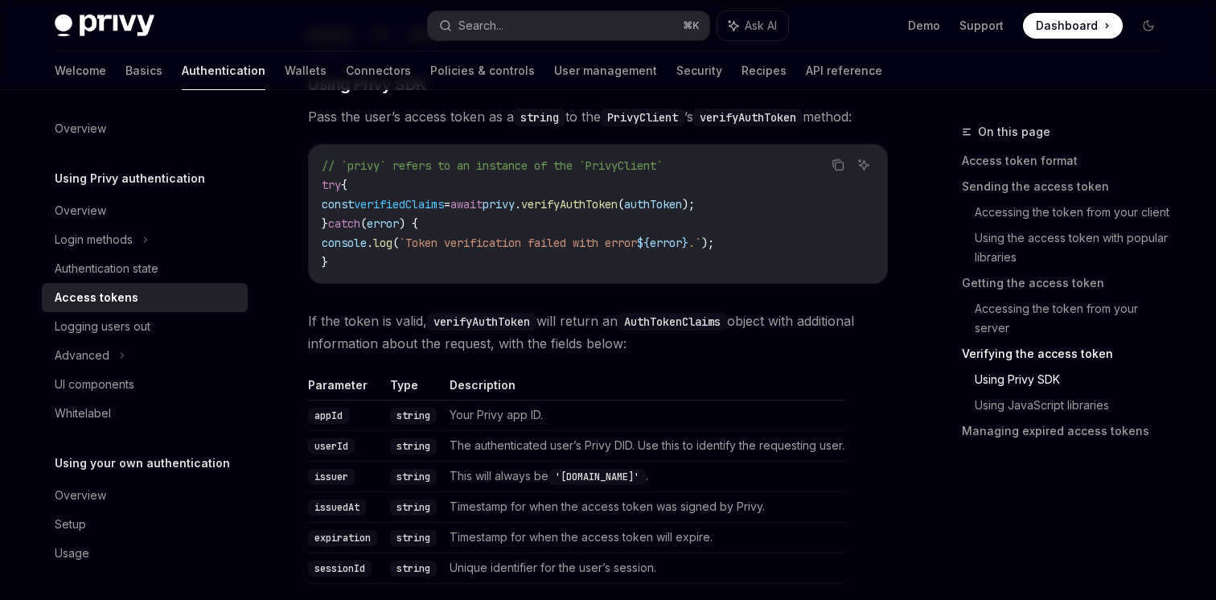
click at [409, 203] on span "verifiedClaims" at bounding box center [399, 204] width 90 height 14
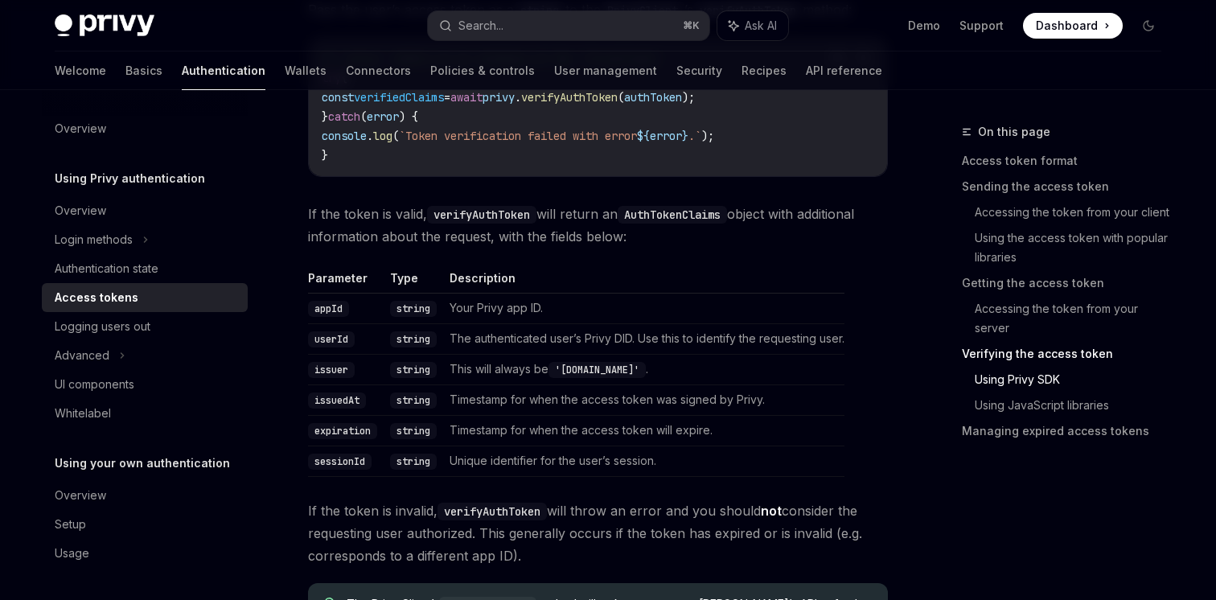
scroll to position [2645, 0]
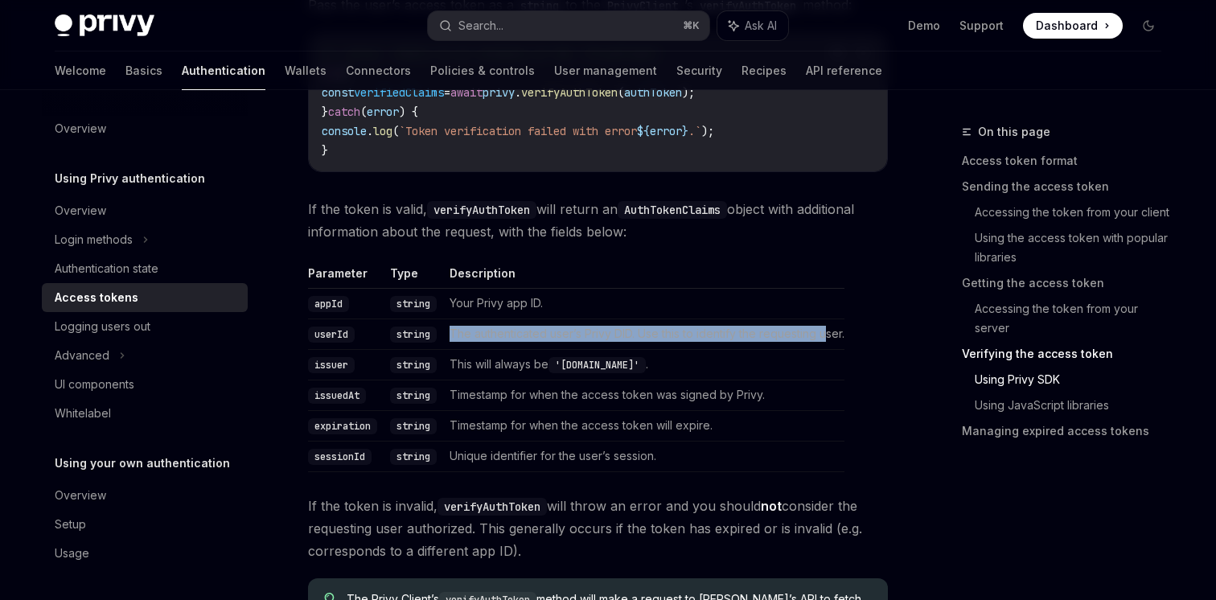
drag, startPoint x: 464, startPoint y: 335, endPoint x: 831, endPoint y: 335, distance: 366.8
click at [828, 335] on td "The authenticated user’s Privy DID. Use this to identify the requesting user." at bounding box center [643, 334] width 401 height 31
click at [831, 335] on td "The authenticated user’s Privy DID. Use this to identify the requesting user." at bounding box center [643, 334] width 401 height 31
